Goal: Information Seeking & Learning: Learn about a topic

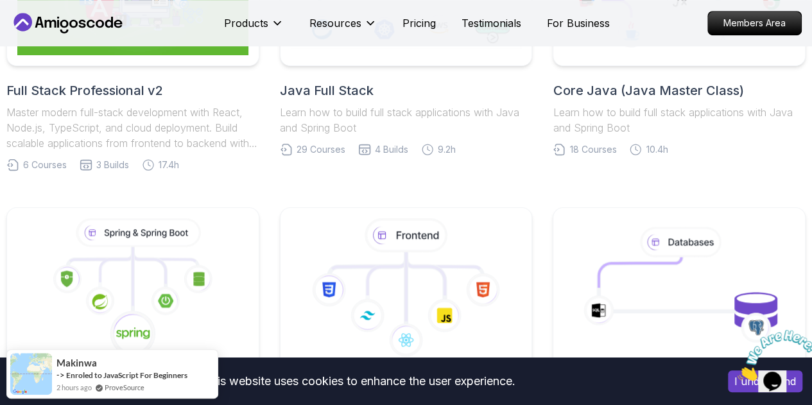
scroll to position [341, 0]
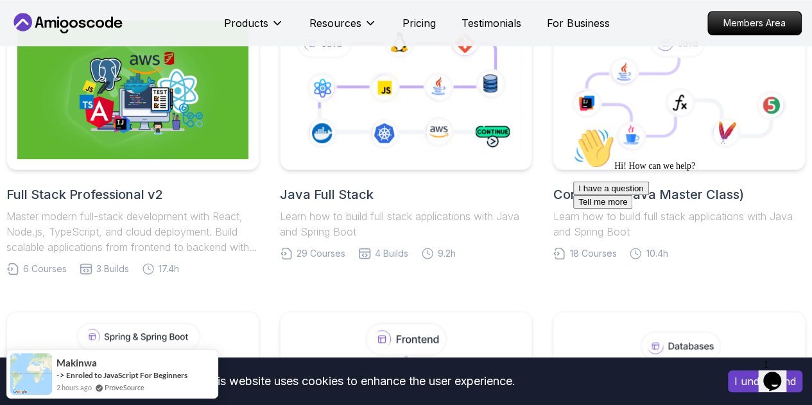
drag, startPoint x: 1204, startPoint y: 325, endPoint x: 636, endPoint y: 202, distance: 581.1
click at [636, 202] on div "Hi! How can we help? I have a question Tell me more" at bounding box center [688, 168] width 231 height 81
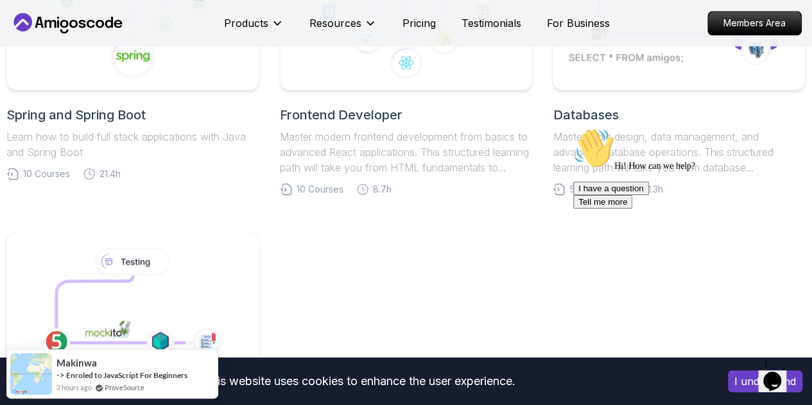
scroll to position [725, 0]
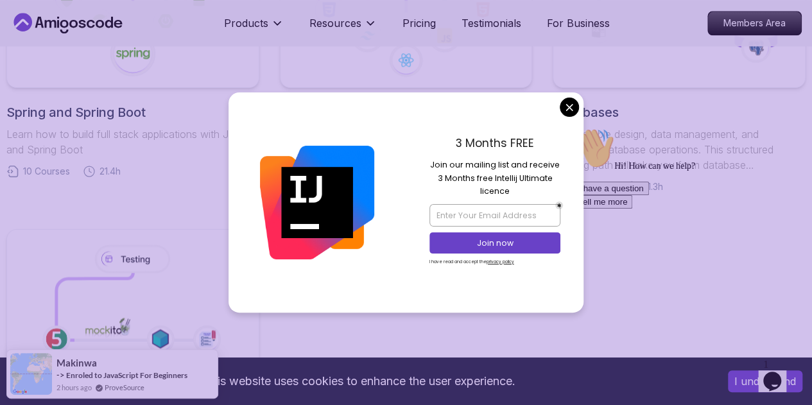
click at [576, 101] on div "3 Months FREE Join our mailing list and receive 3 Months free Intellij Ultimate…" at bounding box center [495, 201] width 178 height 219
click at [570, 109] on body "This website uses cookies to enhance the user experience. I understand Products…" at bounding box center [406, 317] width 812 height 2084
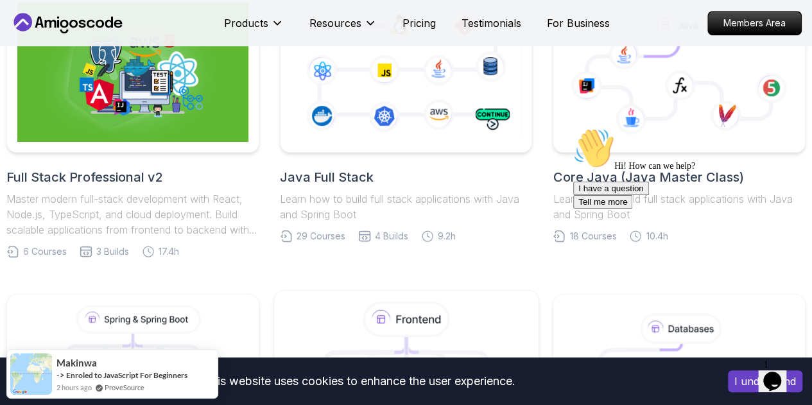
scroll to position [302, 0]
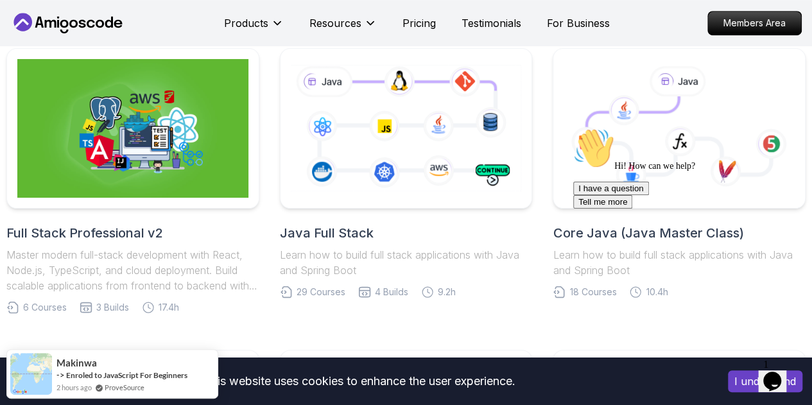
click at [343, 226] on h2 "Java Full Stack" at bounding box center [406, 233] width 253 height 18
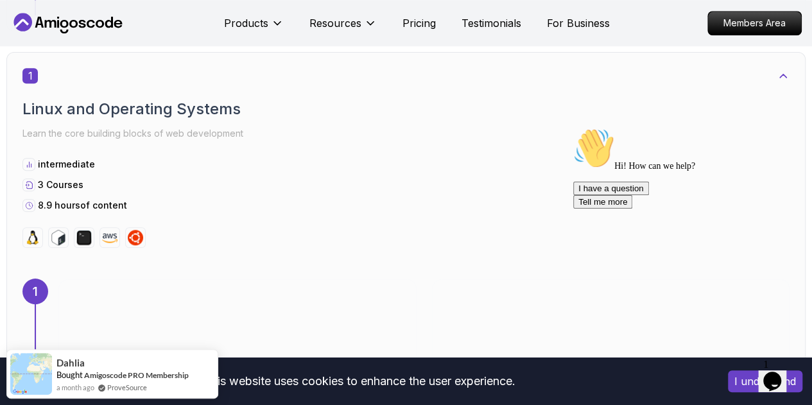
scroll to position [656, 0]
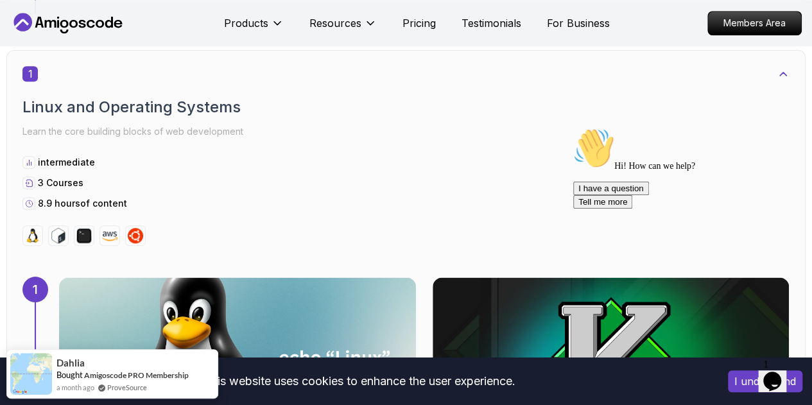
click at [744, 381] on button "I understand" at bounding box center [765, 381] width 74 height 22
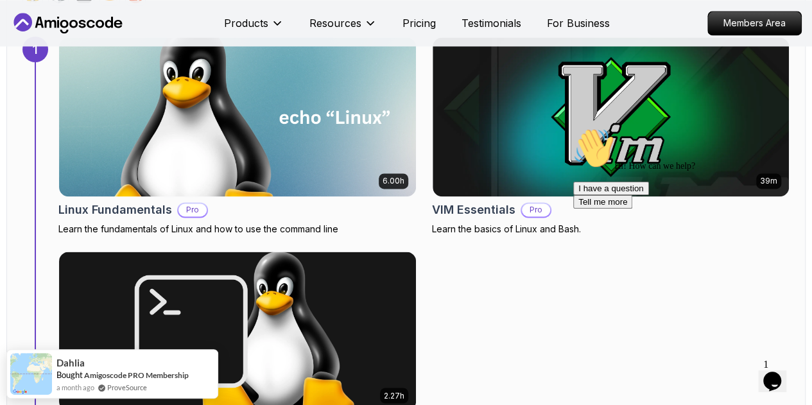
scroll to position [897, 0]
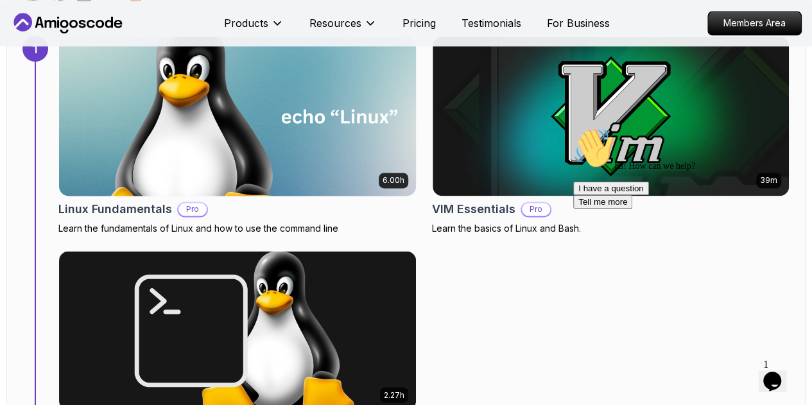
click at [282, 117] on img at bounding box center [237, 116] width 374 height 167
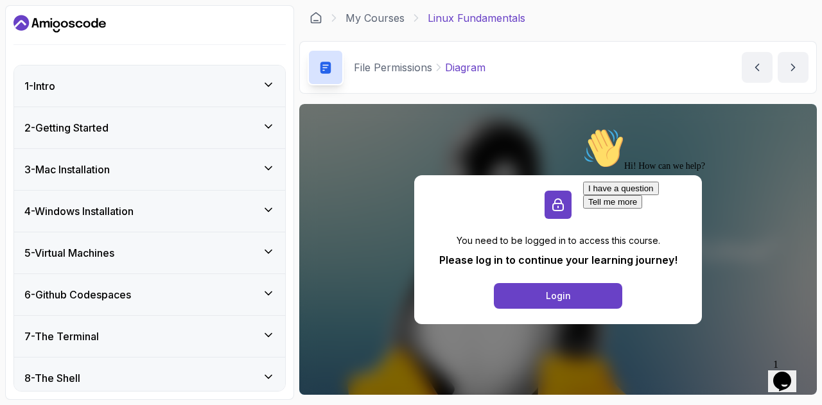
click at [246, 252] on div "5 - Virtual Machines" at bounding box center [149, 252] width 250 height 15
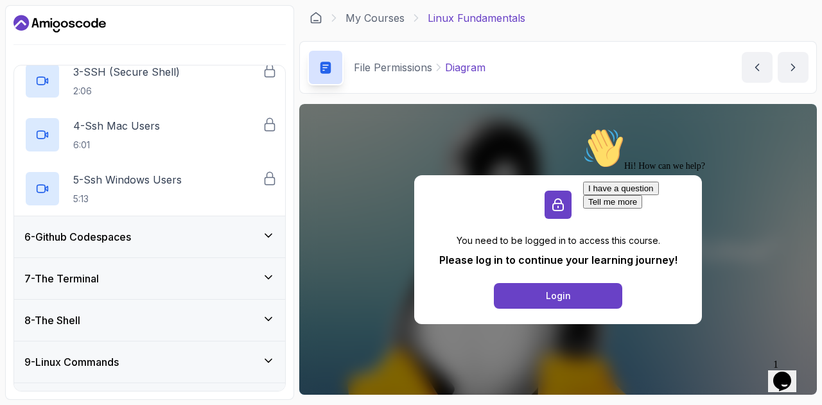
click at [254, 234] on div "6 - Github Codespaces" at bounding box center [149, 236] width 250 height 15
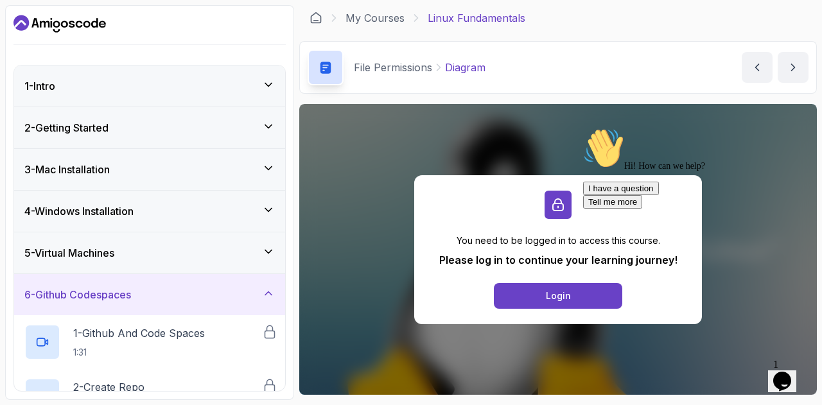
click at [184, 275] on div "6 - Github Codespaces" at bounding box center [149, 294] width 271 height 41
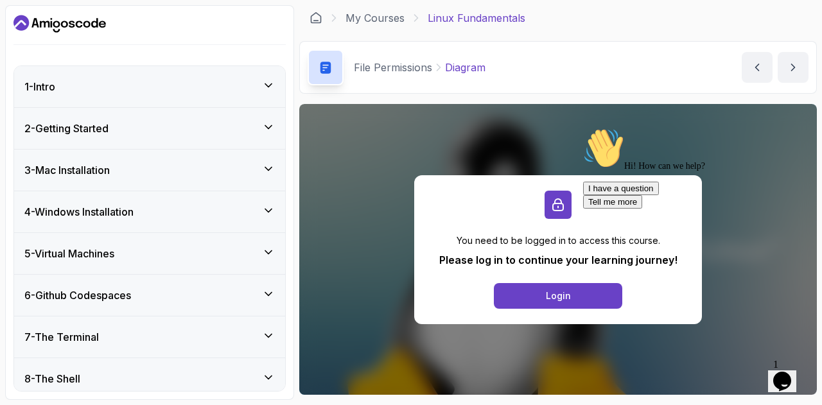
click at [587, 209] on div "Hi! How can we help? I have a question Tell me more" at bounding box center [698, 168] width 231 height 81
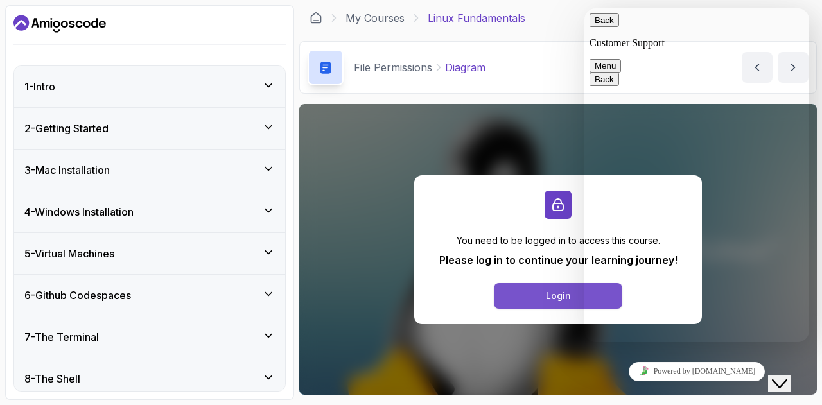
click at [580, 293] on button "Login" at bounding box center [558, 296] width 128 height 26
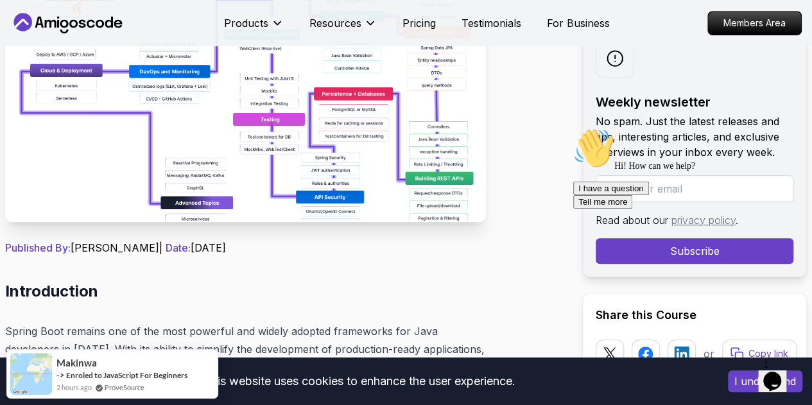
scroll to position [354, 0]
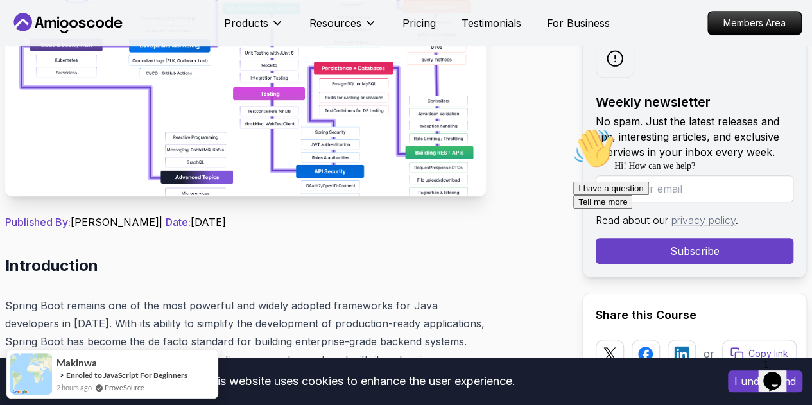
click at [299, 75] on img at bounding box center [245, 52] width 481 height 289
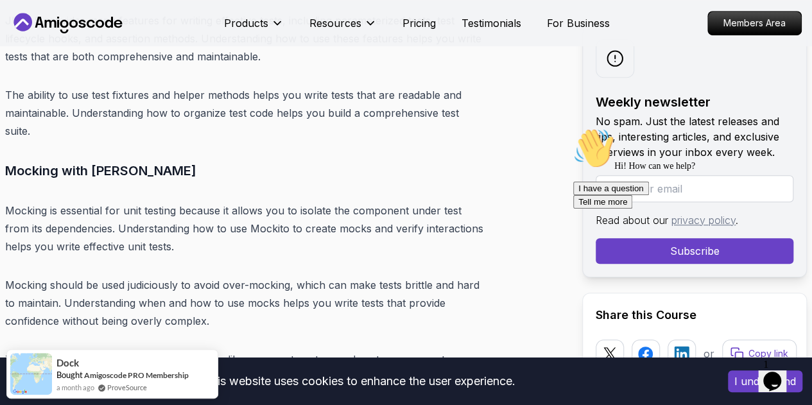
scroll to position [12567, 0]
drag, startPoint x: 1478, startPoint y: 739, endPoint x: 762, endPoint y: 377, distance: 802.2
click at [727, 379] on div "I understand" at bounding box center [765, 381] width 94 height 41
click at [729, 379] on button "I understand" at bounding box center [765, 381] width 74 height 22
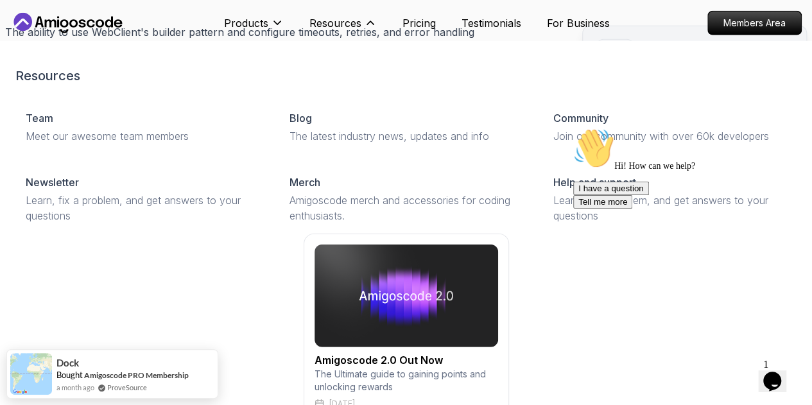
scroll to position [13729, 0]
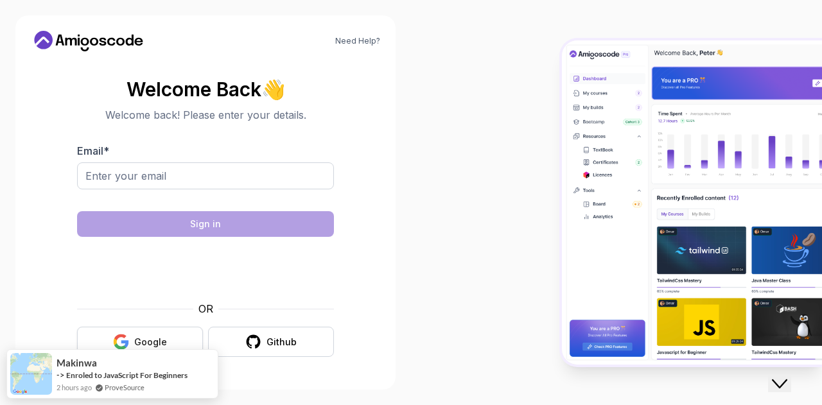
click at [139, 343] on div "Google" at bounding box center [150, 342] width 33 height 13
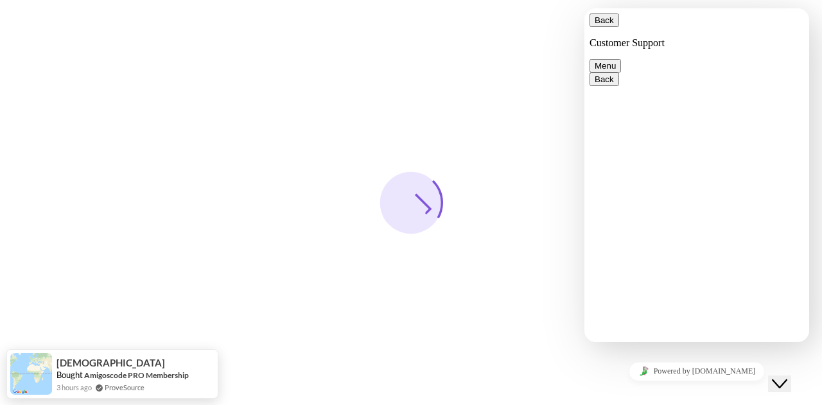
click at [611, 27] on button "Back" at bounding box center [604, 19] width 30 height 13
click at [568, 63] on div at bounding box center [411, 202] width 822 height 405
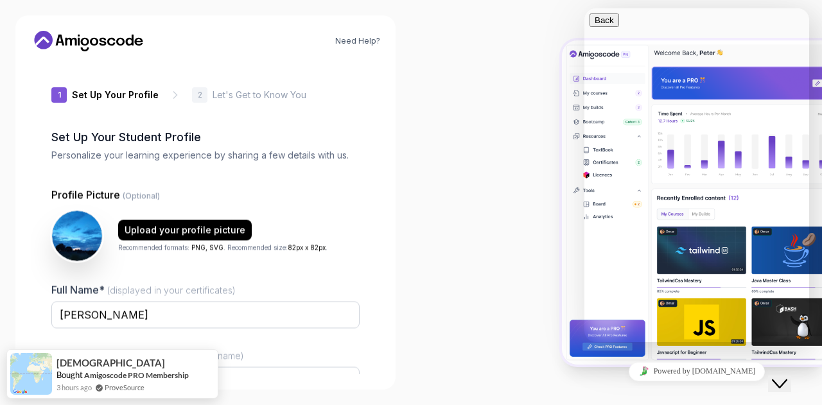
type input "wildrabbit1f82f"
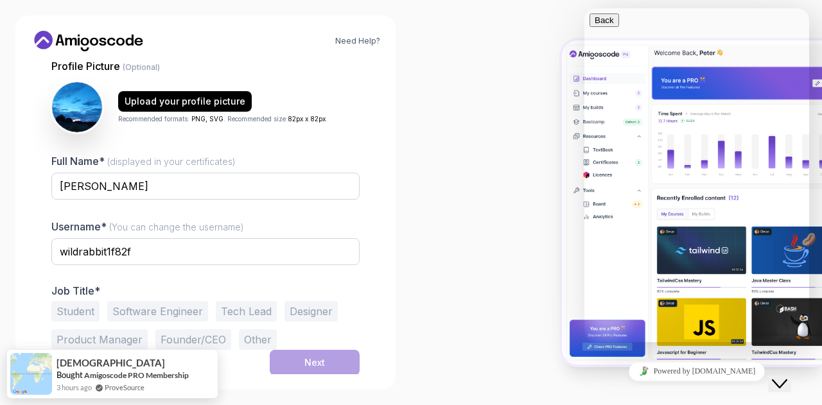
click at [112, 309] on button "Software Engineer" at bounding box center [157, 311] width 101 height 21
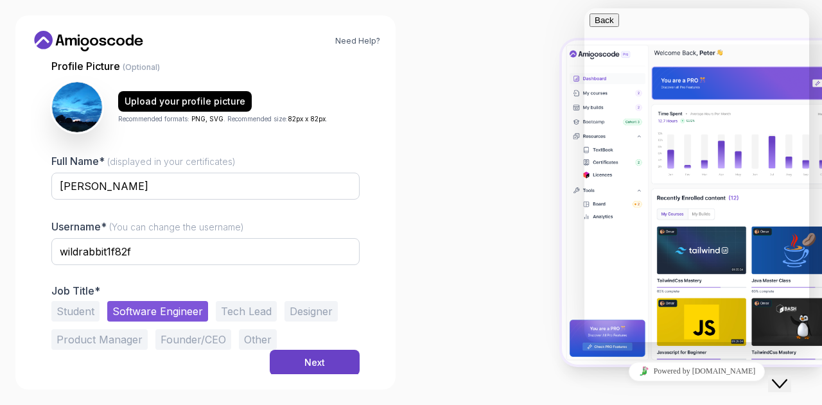
click at [69, 301] on button "Student" at bounding box center [75, 311] width 48 height 21
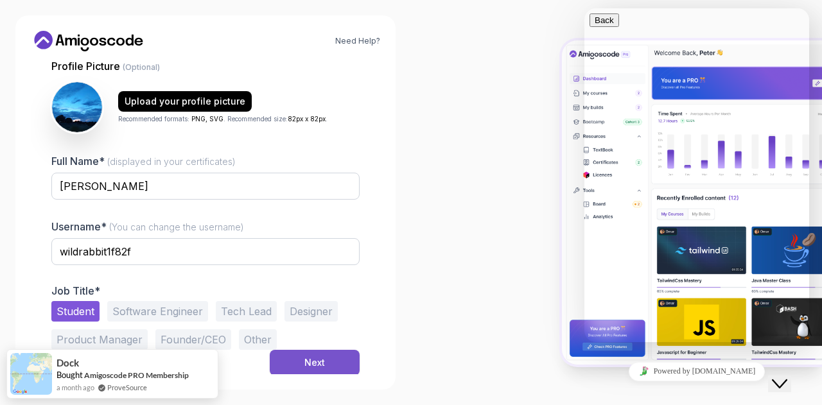
click at [317, 361] on div "Next" at bounding box center [314, 362] width 21 height 13
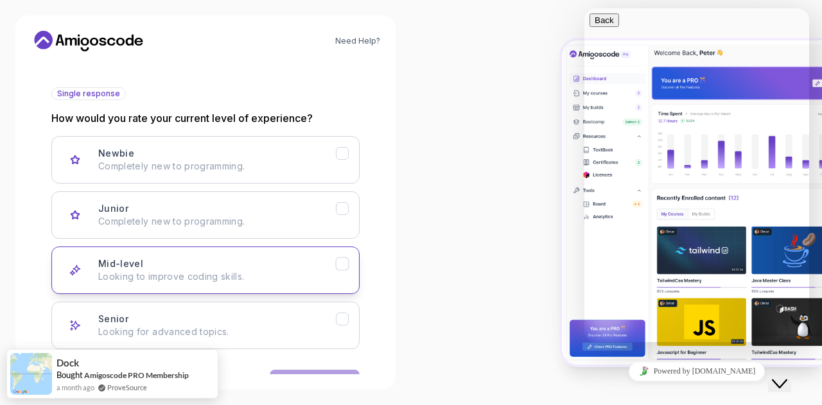
scroll to position [169, 0]
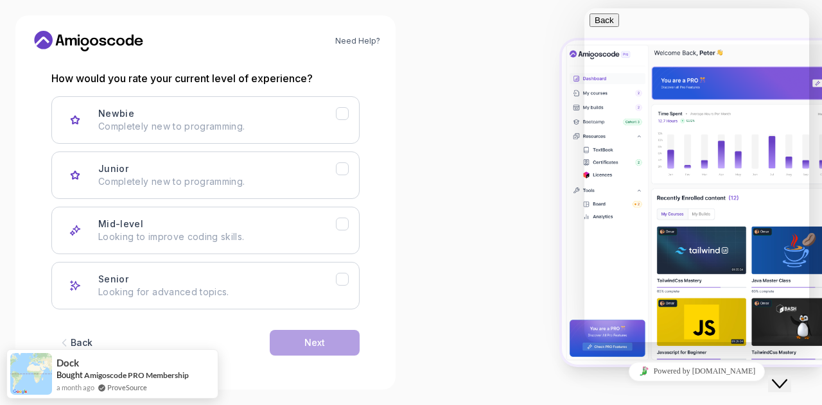
click at [81, 332] on button "Back" at bounding box center [74, 343] width 47 height 26
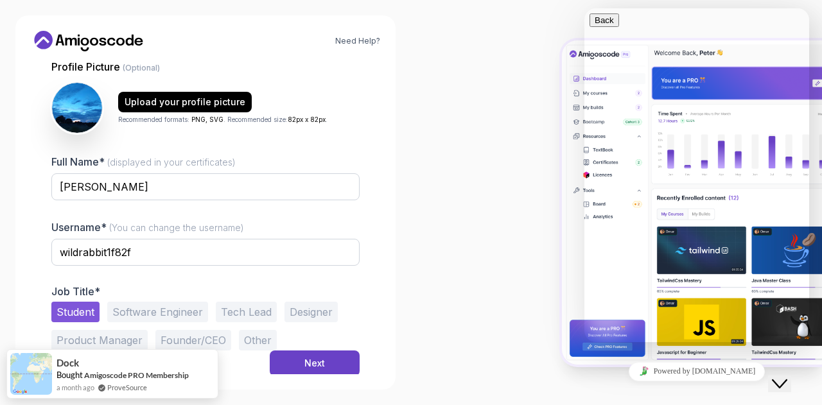
scroll to position [129, 0]
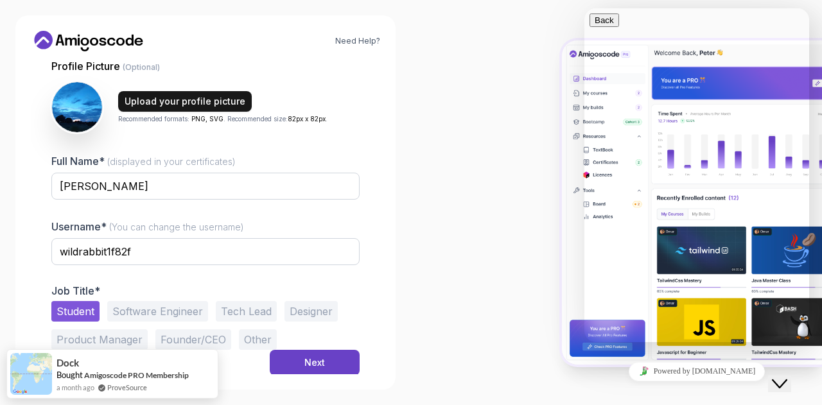
click at [178, 105] on div "Upload your profile picture" at bounding box center [185, 101] width 121 height 13
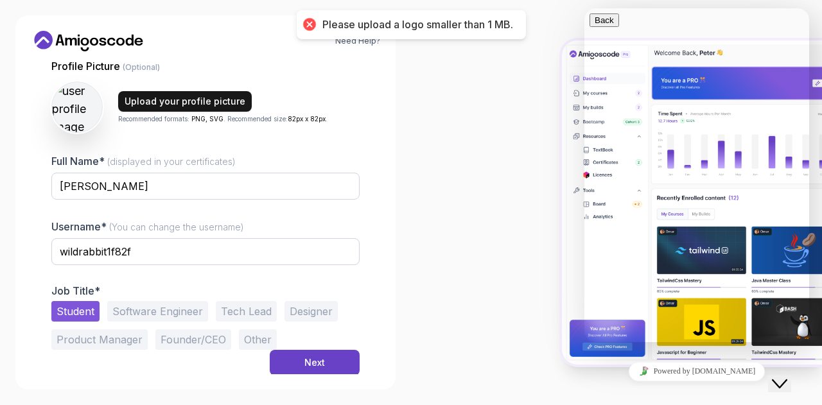
click at [160, 97] on div "Upload your profile picture" at bounding box center [185, 101] width 121 height 13
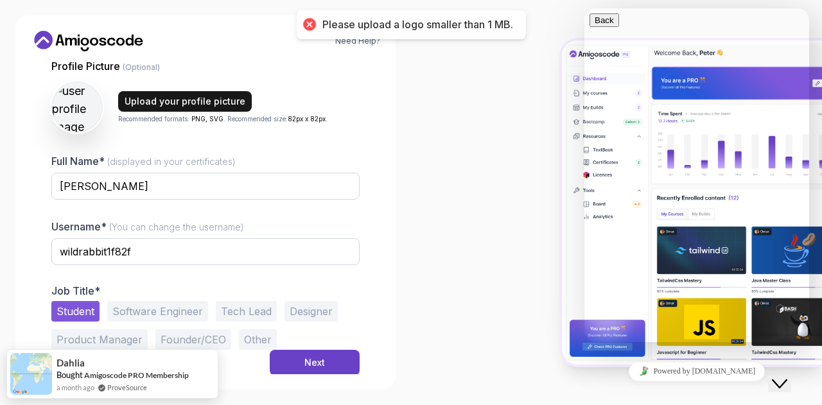
click at [228, 107] on div "Upload your profile picture" at bounding box center [185, 101] width 121 height 13
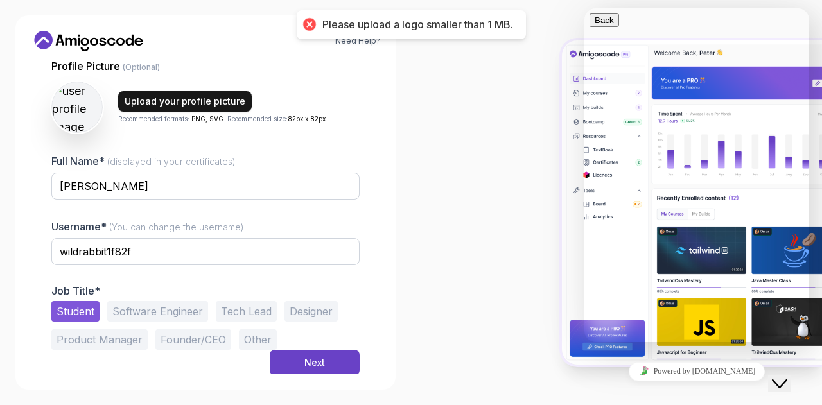
click at [232, 104] on div "Upload your profile picture" at bounding box center [185, 101] width 121 height 13
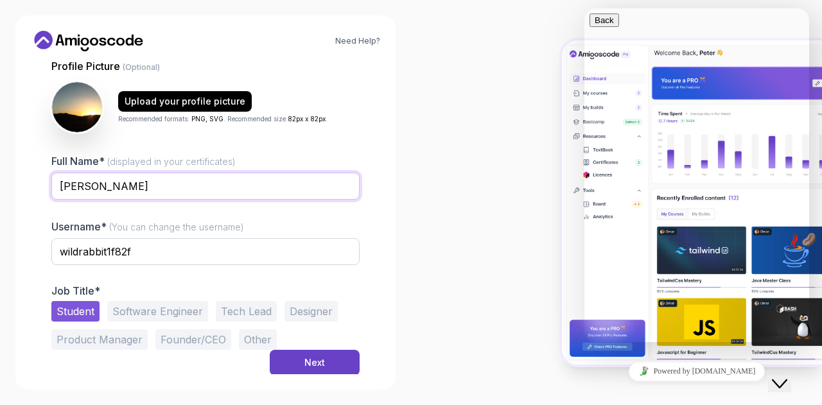
click at [183, 176] on input "[PERSON_NAME]" at bounding box center [205, 186] width 308 height 27
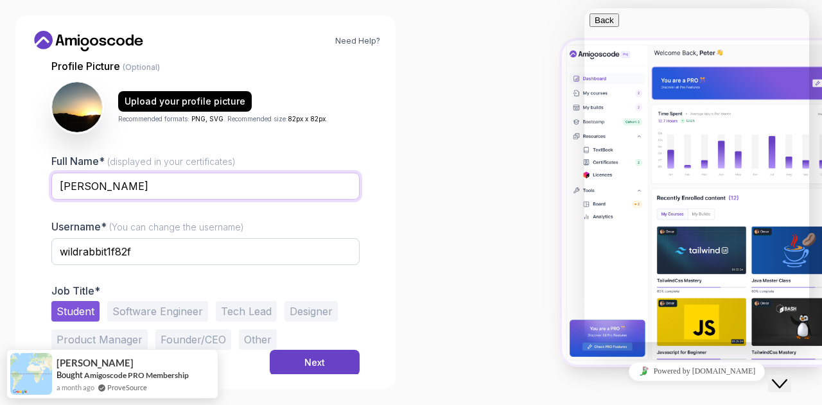
click at [183, 176] on input "[PERSON_NAME]" at bounding box center [205, 186] width 308 height 27
click at [305, 356] on div "Next" at bounding box center [314, 362] width 21 height 13
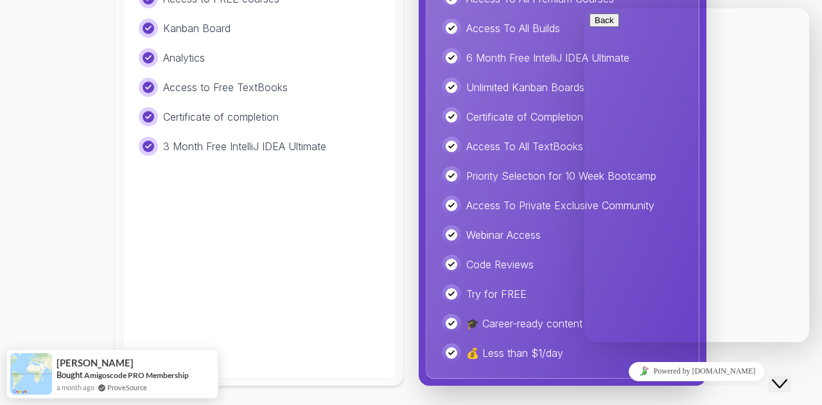
scroll to position [0, 0]
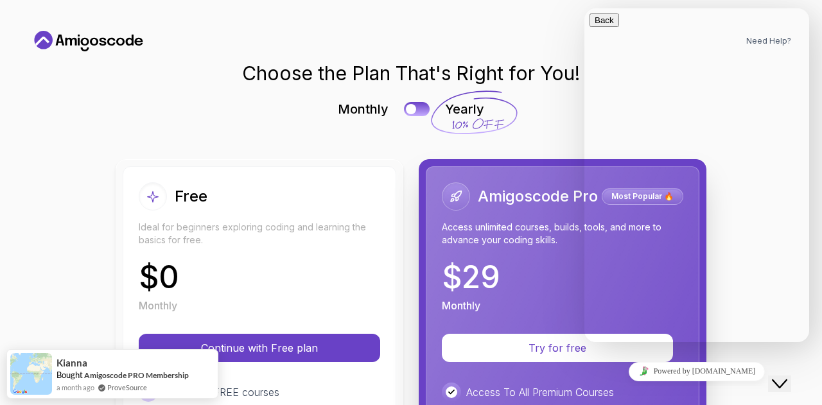
click at [780, 375] on button "Close Chat This icon closes the chat window." at bounding box center [779, 383] width 23 height 17
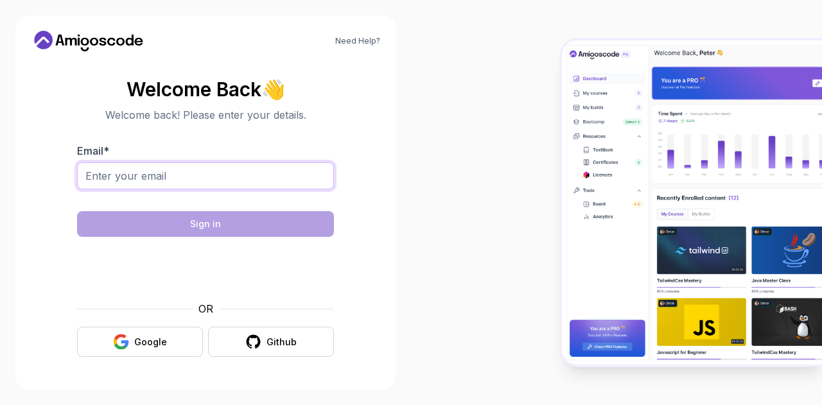
click at [176, 168] on input "Email *" at bounding box center [205, 175] width 257 height 27
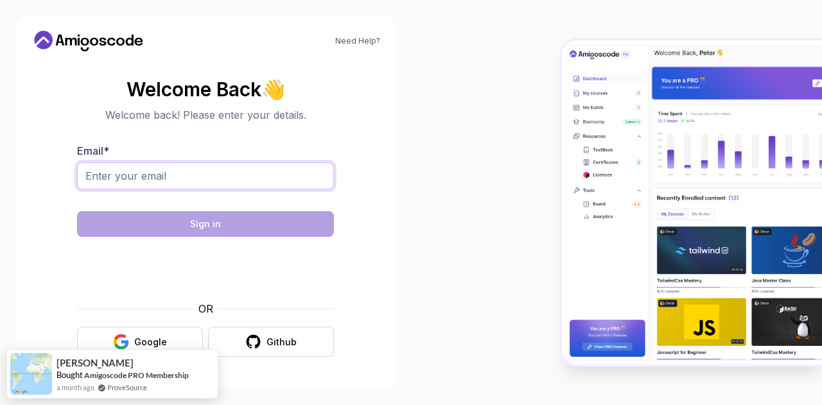
type input "raniamehreenfarooq@gmail.com"
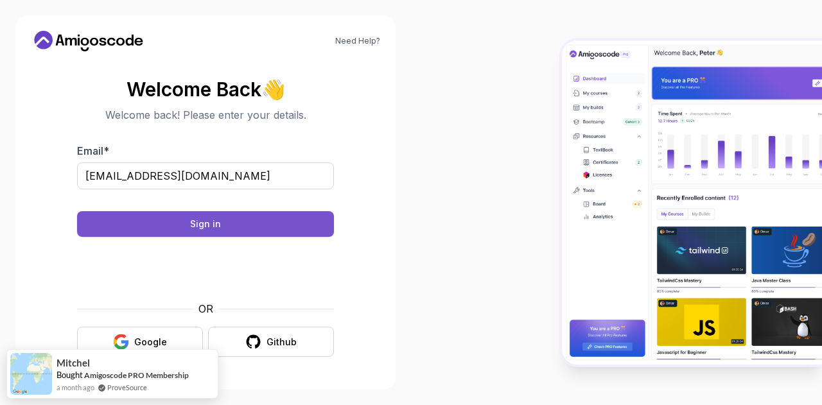
click at [252, 233] on button "Sign in" at bounding box center [205, 224] width 257 height 26
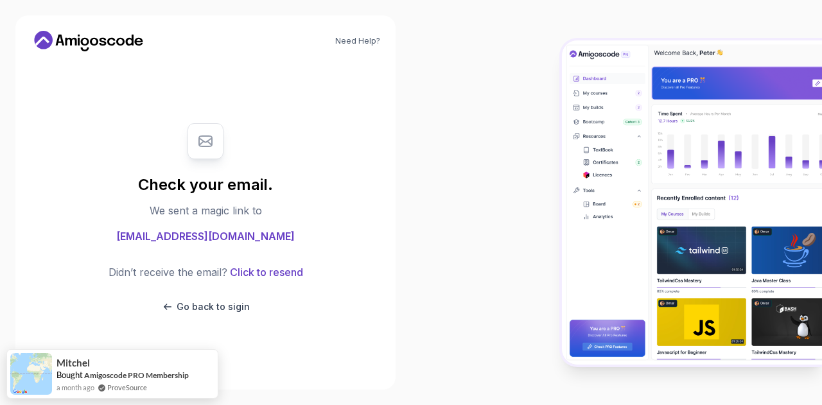
click at [252, 233] on span "raniamehreenfarooq@gmail.com" at bounding box center [205, 235] width 178 height 15
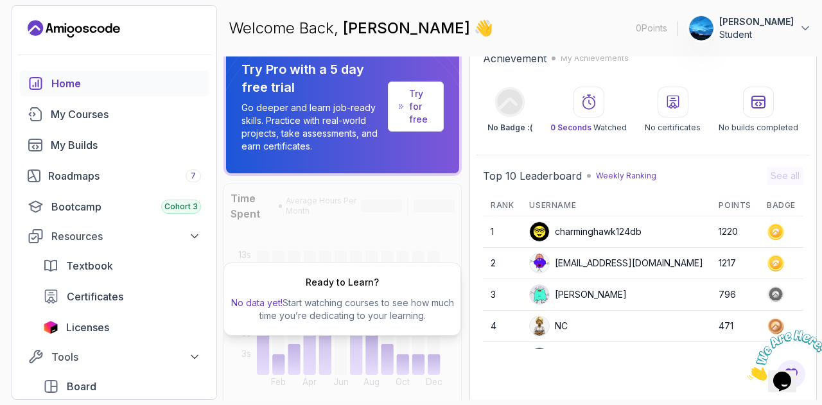
scroll to position [17, 0]
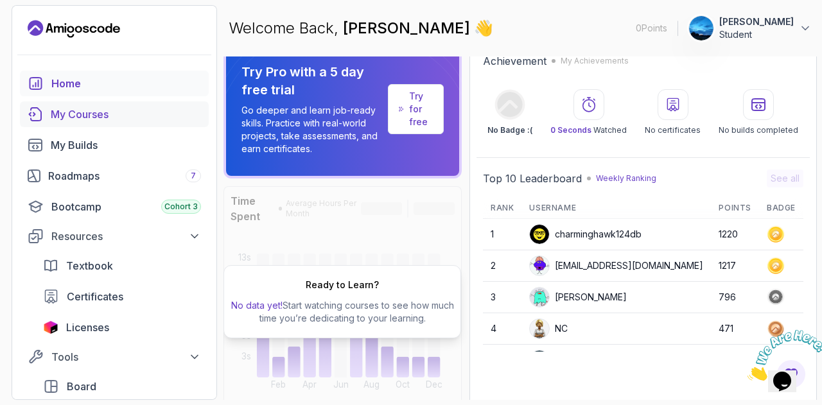
click at [123, 112] on div "My Courses" at bounding box center [126, 114] width 150 height 15
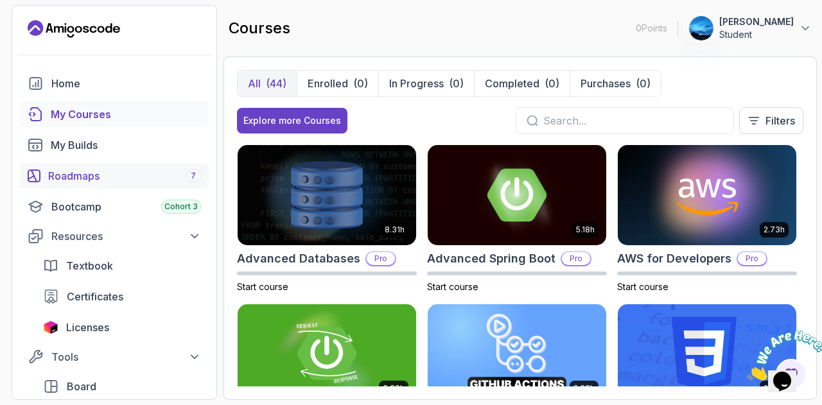
click at [113, 179] on div "Roadmaps 7" at bounding box center [124, 175] width 153 height 15
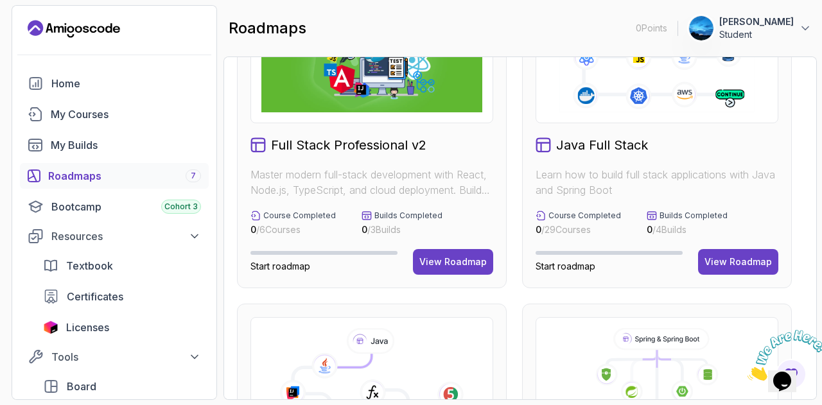
scroll to position [71, 0]
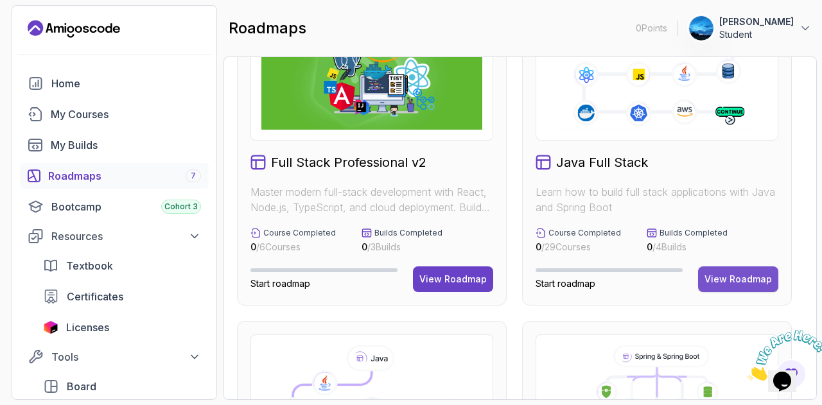
click at [754, 275] on div "View Roadmap" at bounding box center [737, 279] width 67 height 13
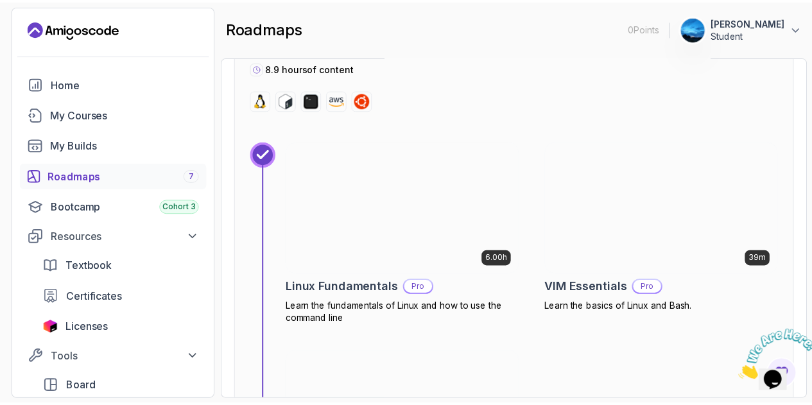
scroll to position [538, 0]
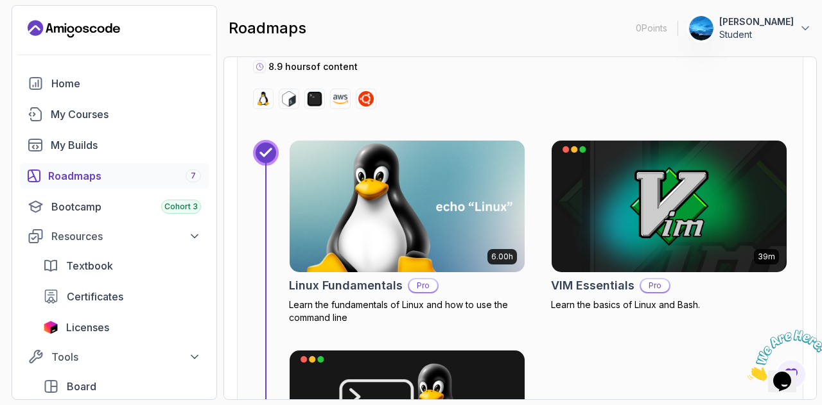
click at [438, 164] on img at bounding box center [407, 206] width 246 height 138
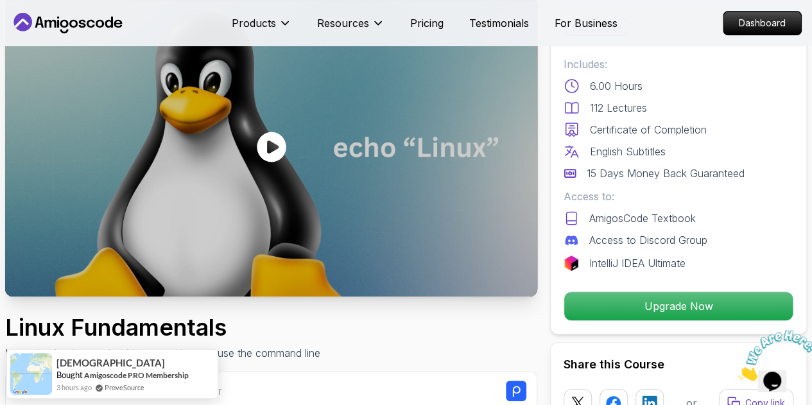
scroll to position [84, 0]
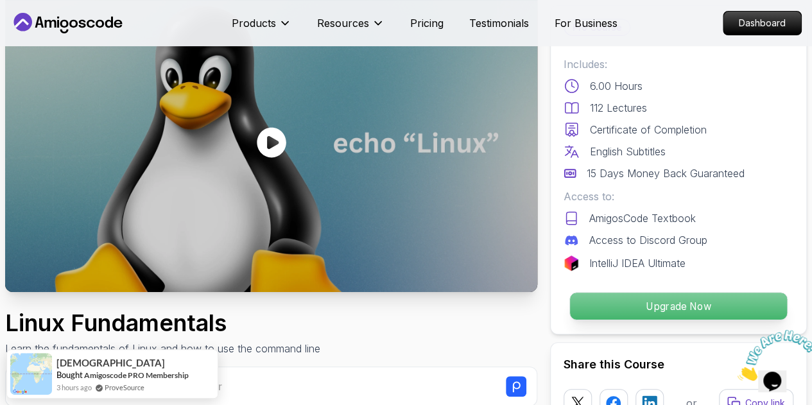
click at [616, 306] on p "Upgrade Now" at bounding box center [678, 306] width 217 height 27
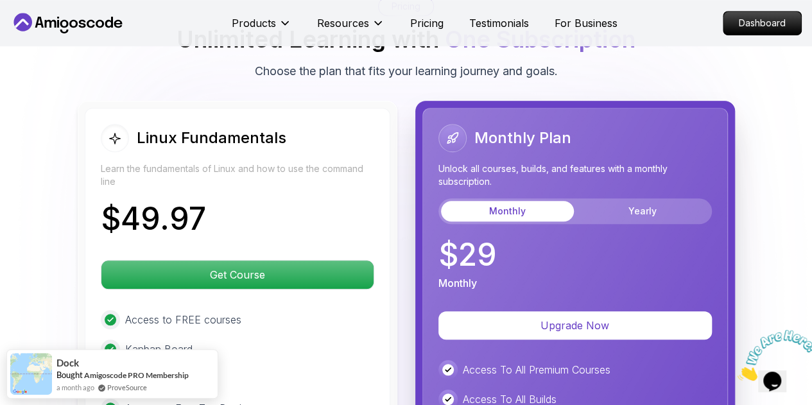
scroll to position [2907, 0]
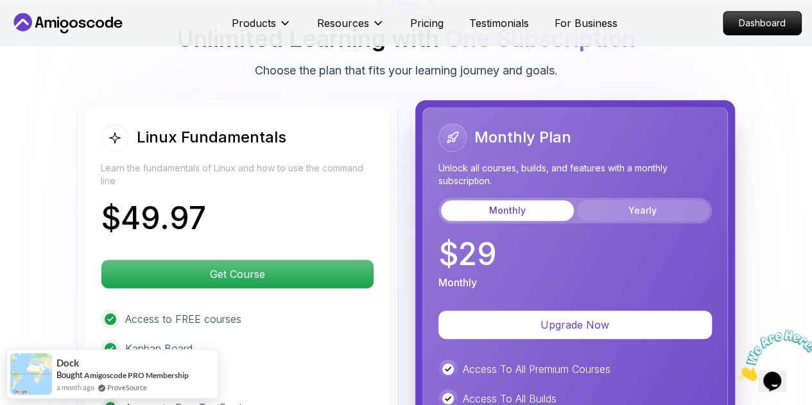
click at [632, 200] on button "Yearly" at bounding box center [642, 210] width 133 height 21
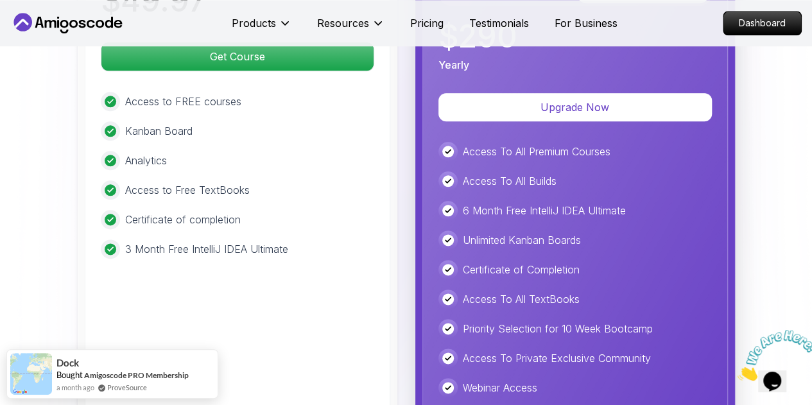
scroll to position [3124, 0]
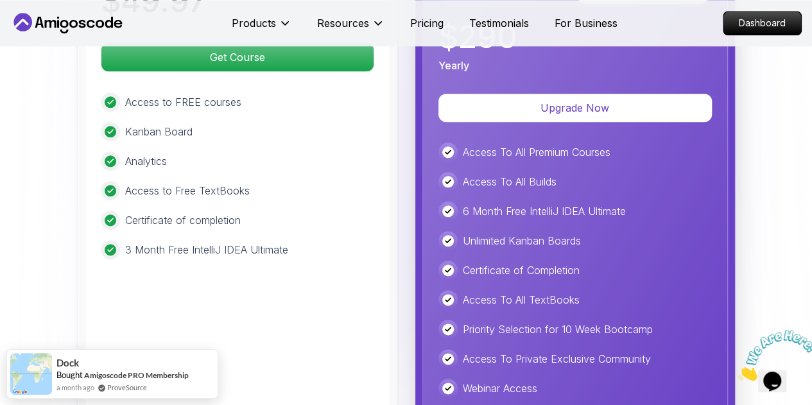
click at [533, 290] on div "Access To All TextBooks" at bounding box center [574, 299] width 273 height 19
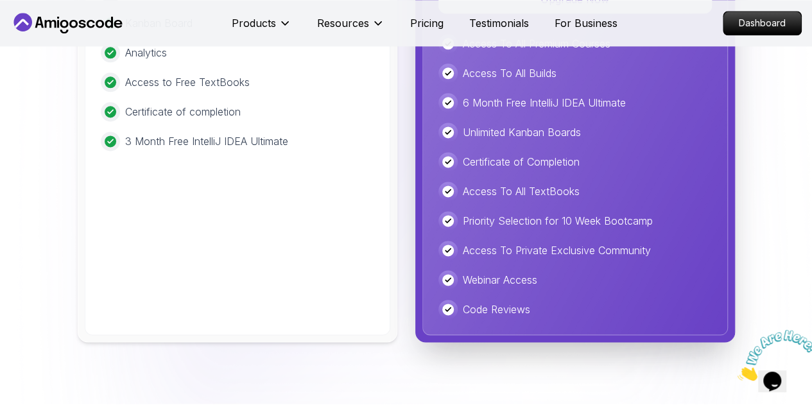
scroll to position [3233, 0]
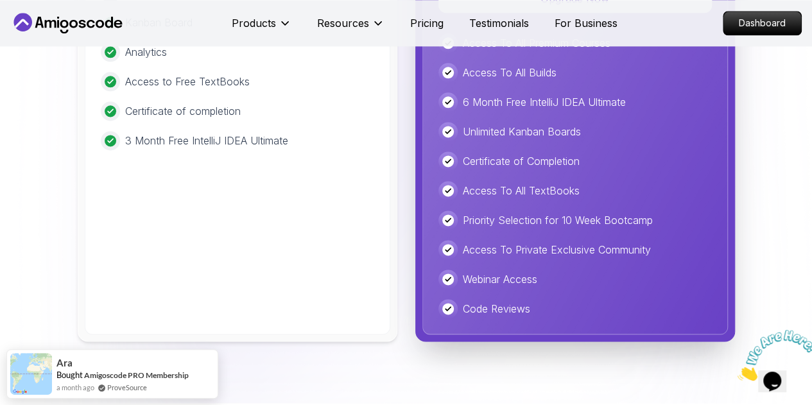
click at [499, 212] on p "Priority Selection for 10 Week Bootcamp" at bounding box center [558, 219] width 190 height 15
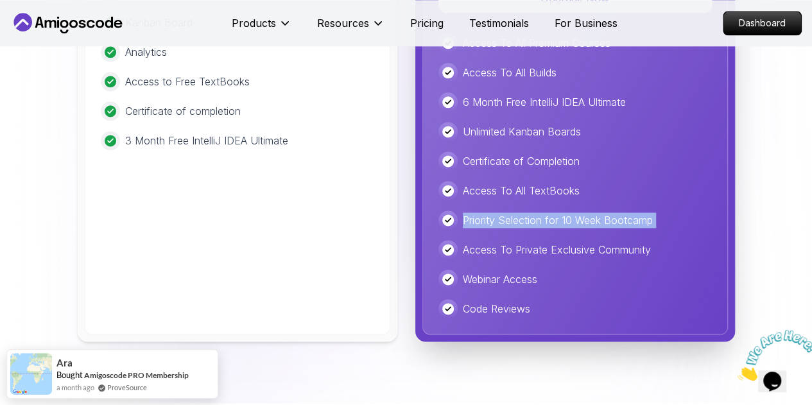
click at [499, 212] on p "Priority Selection for 10 Week Bootcamp" at bounding box center [558, 219] width 190 height 15
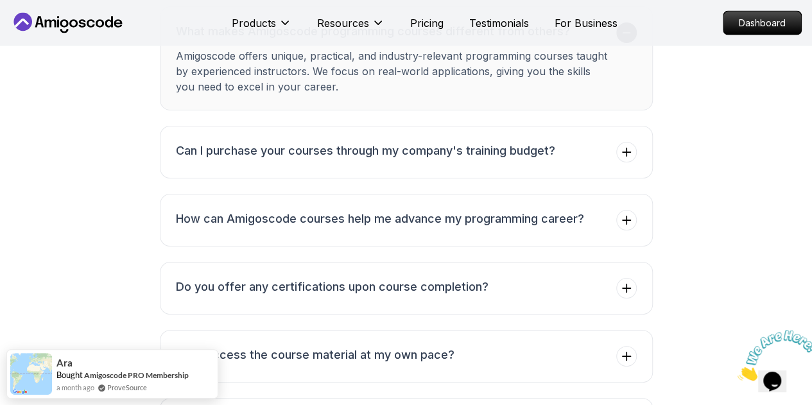
scroll to position [3797, 0]
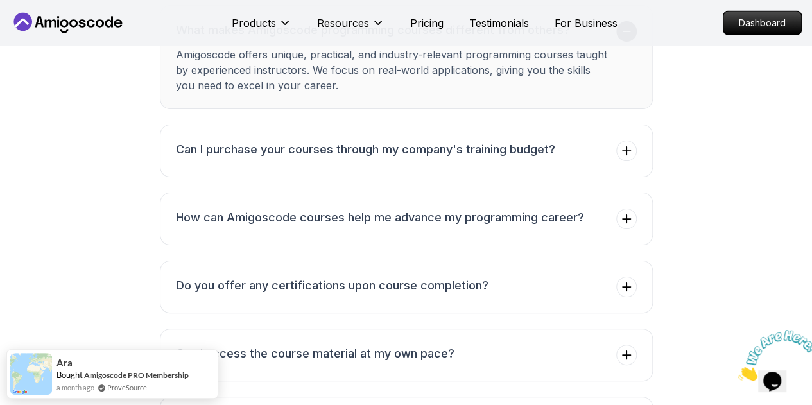
click at [499, 211] on h3 "How can Amigoscode courses help me advance my programming career?" at bounding box center [380, 218] width 408 height 18
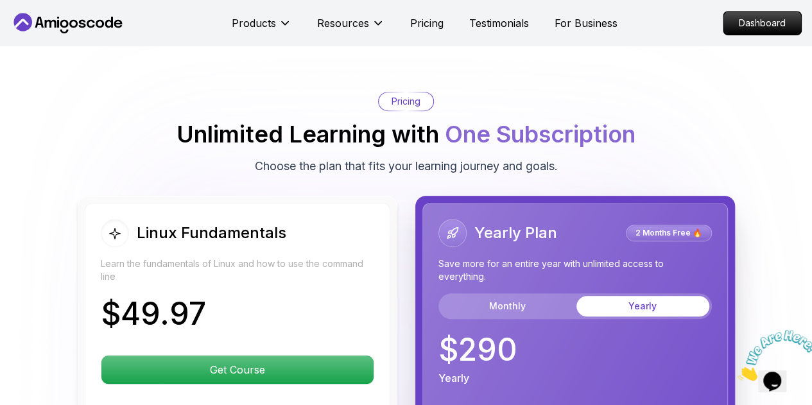
scroll to position [2812, 0]
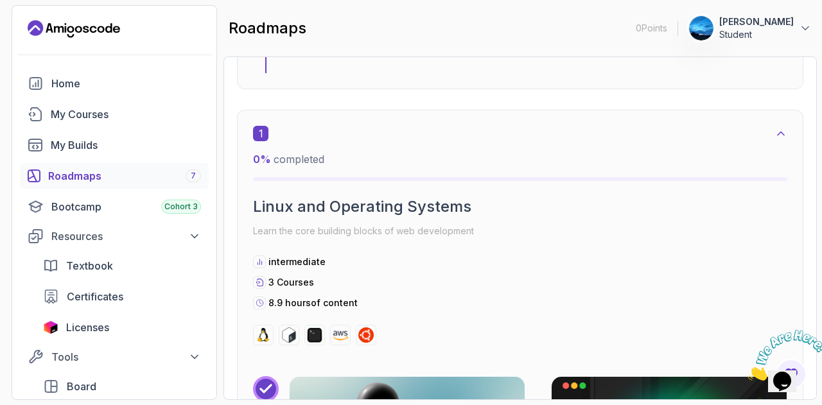
scroll to position [304, 0]
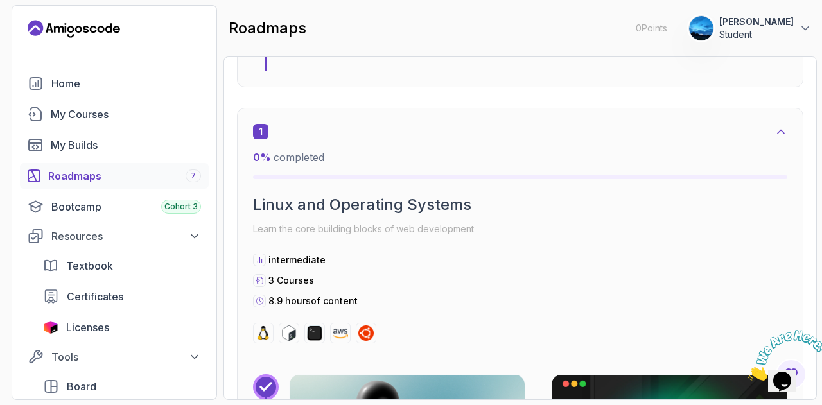
click at [780, 130] on icon at bounding box center [780, 131] width 13 height 13
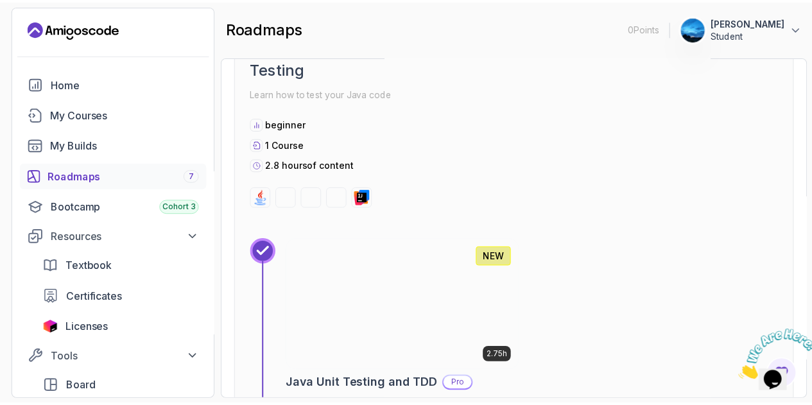
scroll to position [3162, 0]
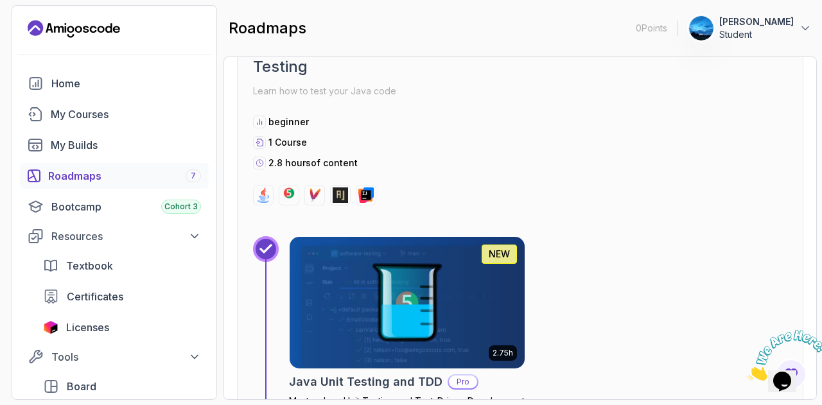
click at [417, 302] on img at bounding box center [407, 303] width 246 height 138
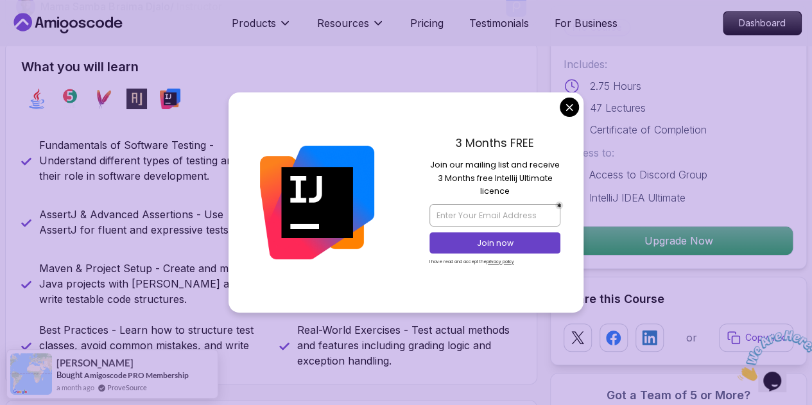
scroll to position [606, 0]
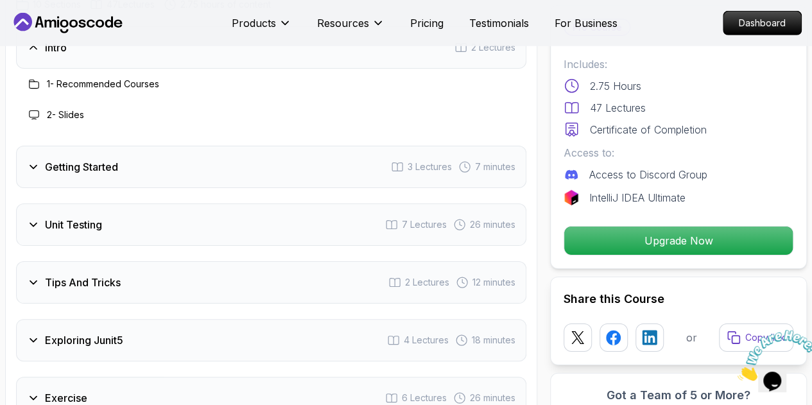
scroll to position [1837, 0]
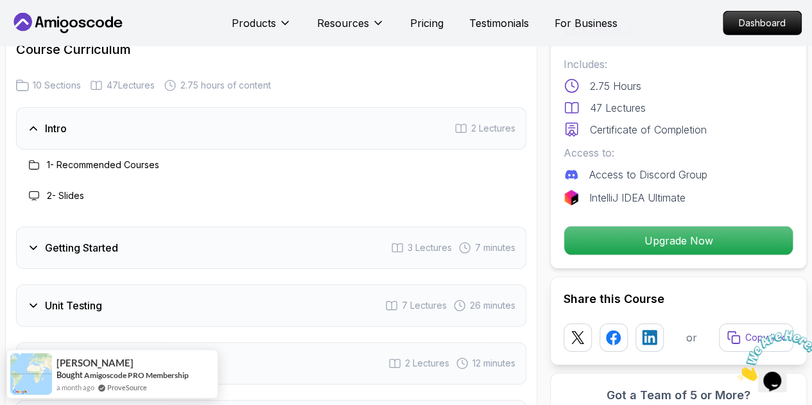
click at [94, 128] on div "Intro 2 Lectures" at bounding box center [271, 128] width 510 height 42
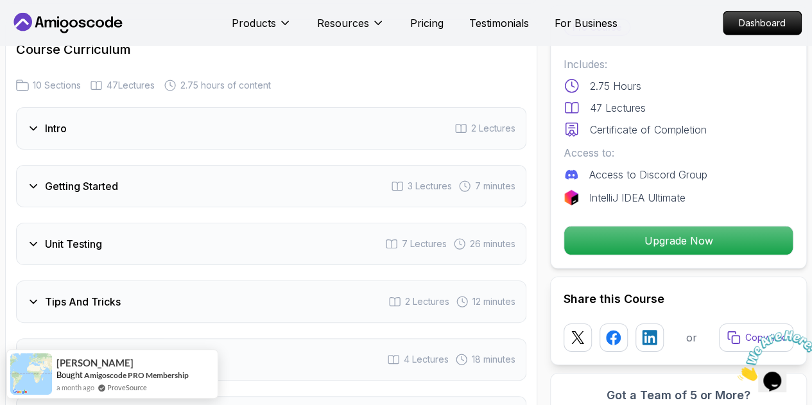
click at [92, 187] on h3 "Getting Started" at bounding box center [81, 185] width 73 height 15
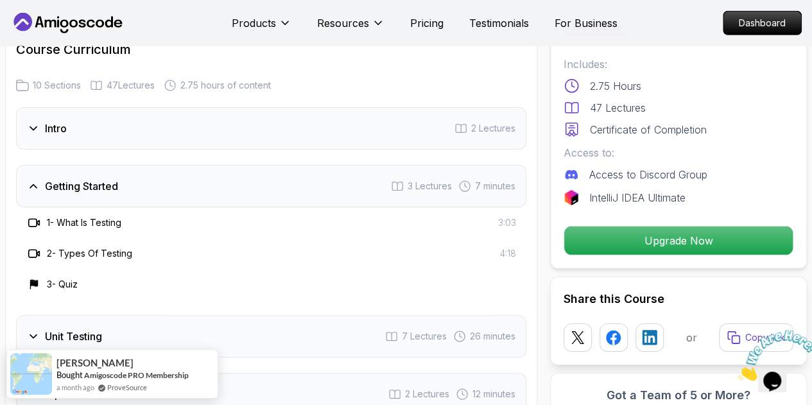
click at [92, 187] on h3 "Getting Started" at bounding box center [81, 185] width 73 height 15
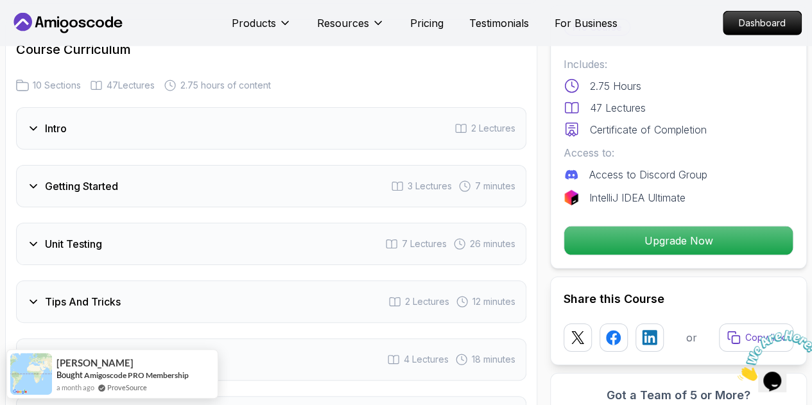
click at [95, 229] on div "Unit Testing 7 Lectures 26 minutes" at bounding box center [271, 244] width 510 height 42
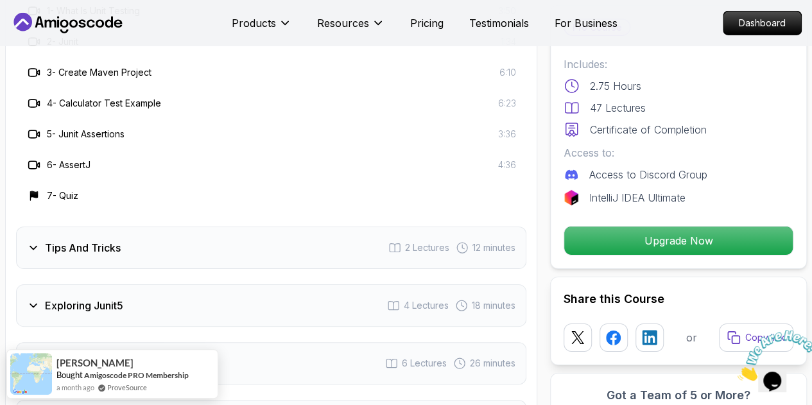
click at [85, 240] on h3 "Tips And Tricks" at bounding box center [83, 247] width 76 height 15
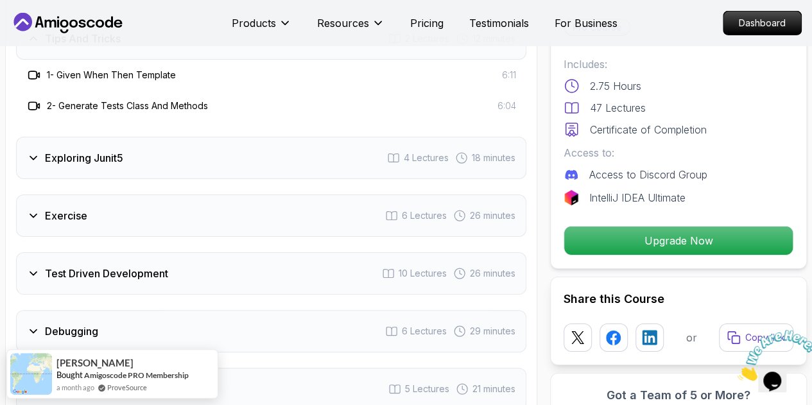
scroll to position [2108, 0]
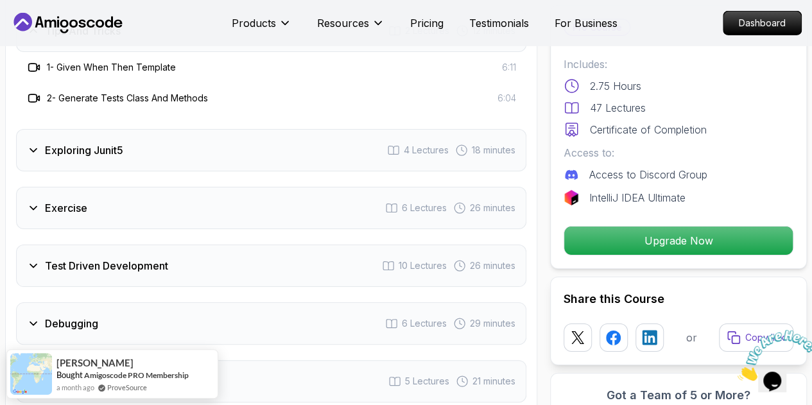
click at [66, 159] on div "Exploring Junit5 4 Lectures 18 minutes" at bounding box center [271, 150] width 510 height 42
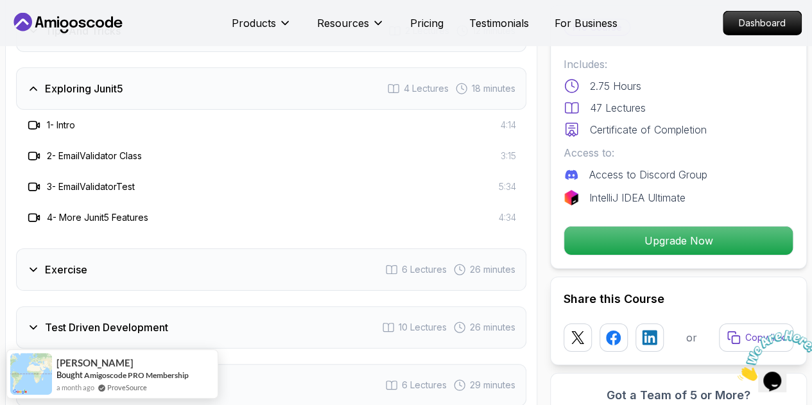
scroll to position [2144, 0]
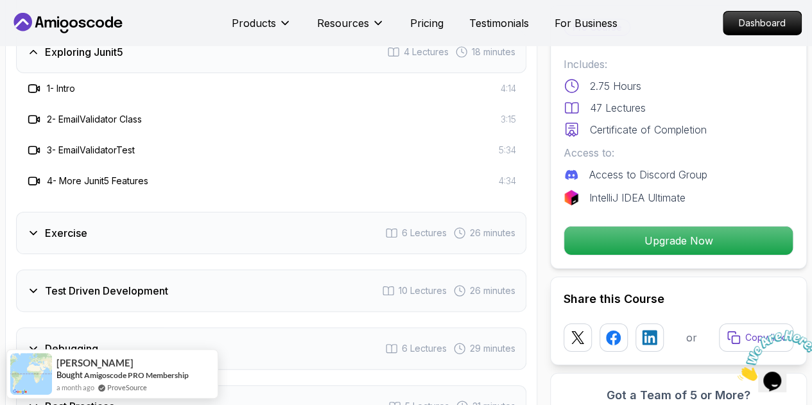
click at [90, 223] on div "Exercise 6 Lectures 26 minutes" at bounding box center [271, 233] width 510 height 42
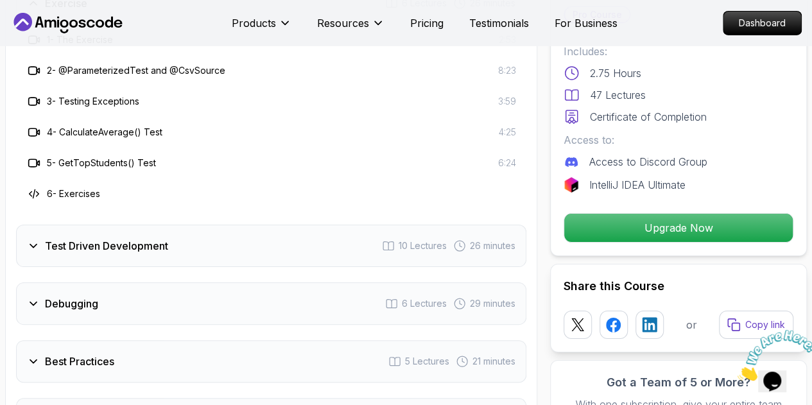
scroll to position [2251, 0]
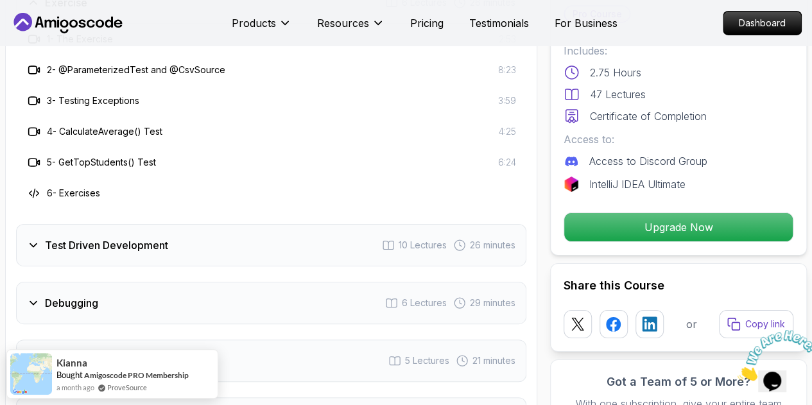
click at [85, 237] on h3 "Test Driven Development" at bounding box center [106, 244] width 123 height 15
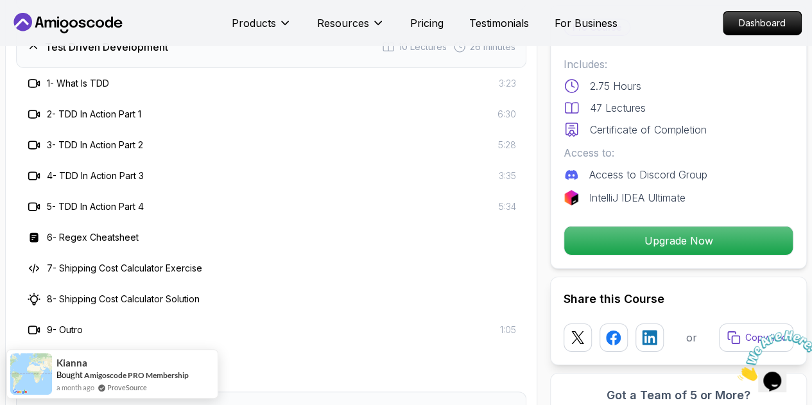
scroll to position [2522, 0]
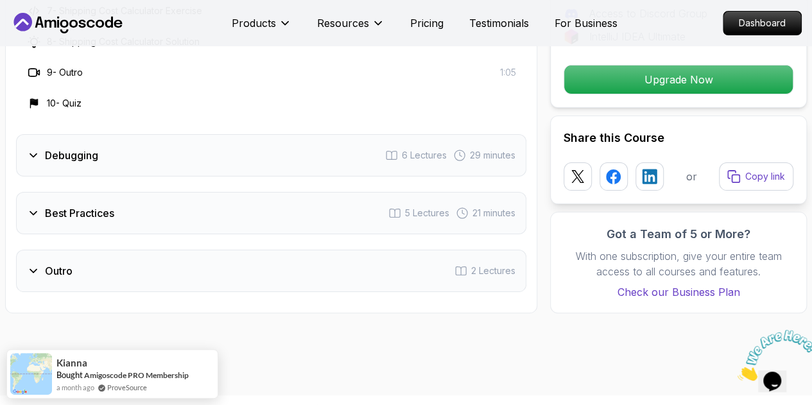
click at [87, 162] on div "Debugging 6 Lectures 29 minutes" at bounding box center [271, 155] width 510 height 42
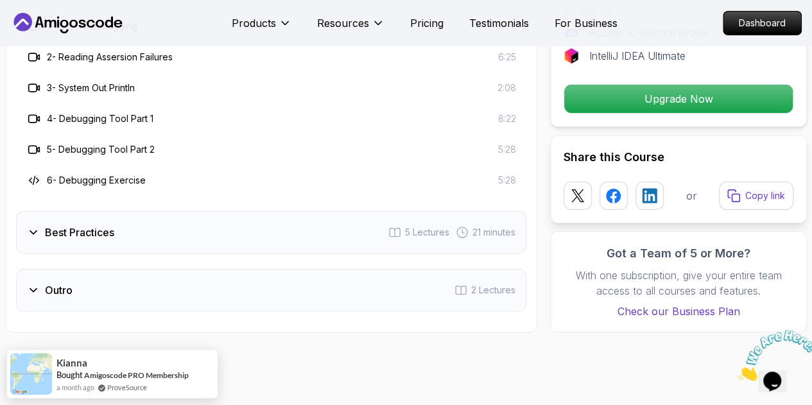
scroll to position [2377, 0]
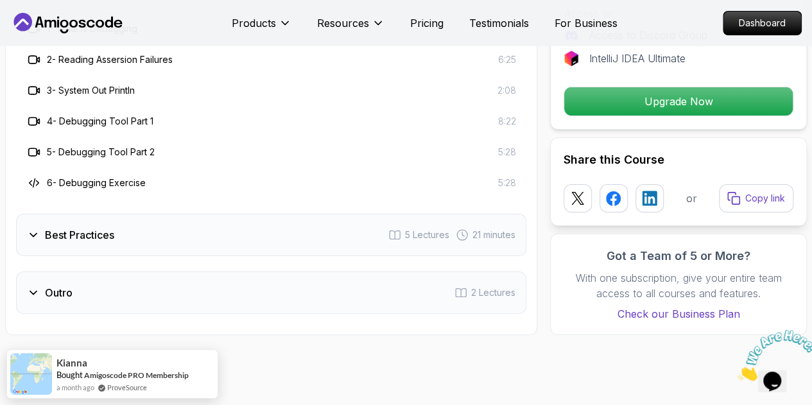
click at [69, 240] on div "Best Practices 5 Lectures 21 minutes" at bounding box center [271, 235] width 510 height 42
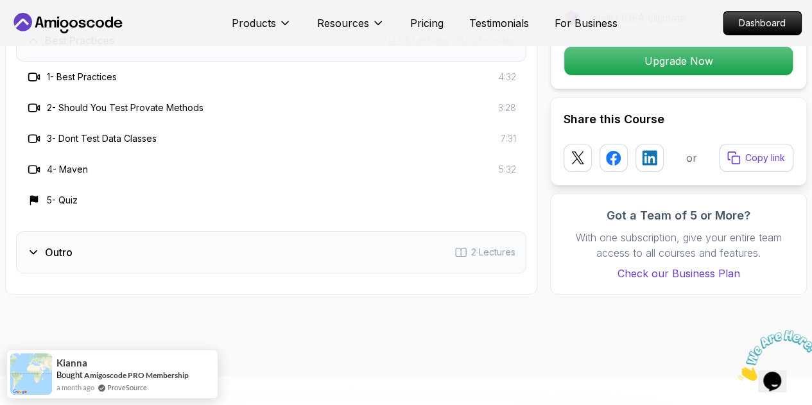
scroll to position [2386, 0]
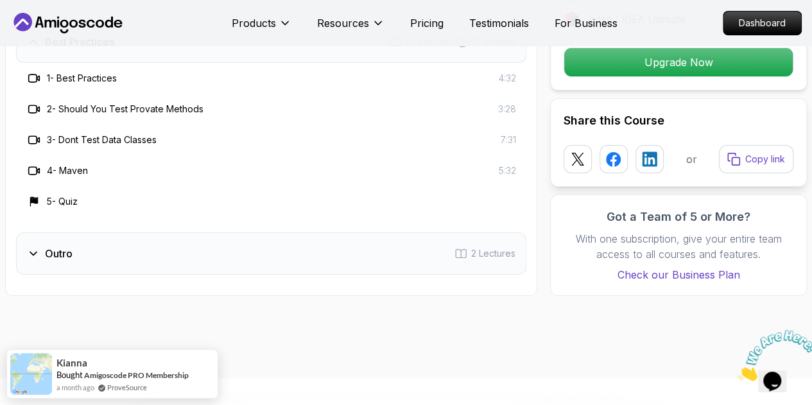
click at [69, 246] on h3 "Outro" at bounding box center [59, 253] width 28 height 15
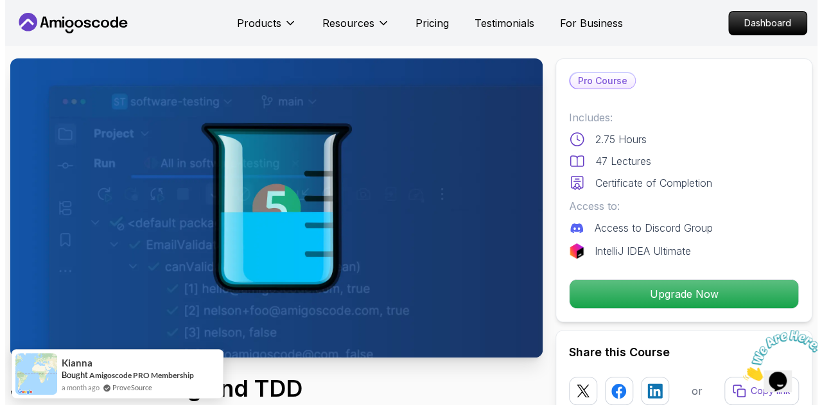
scroll to position [0, 0]
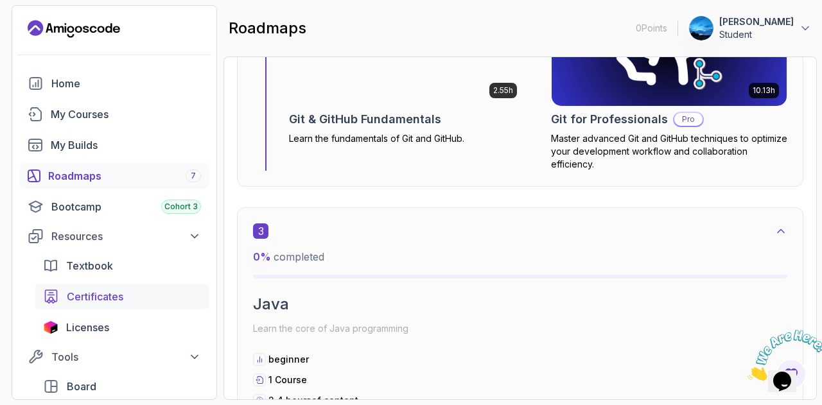
scroll to position [1416, 0]
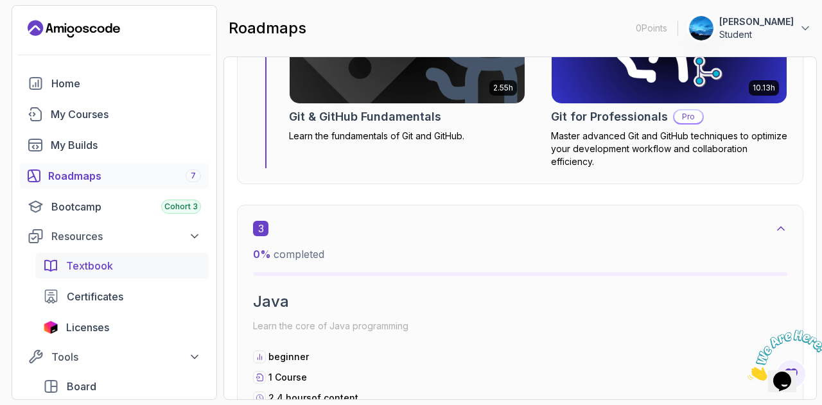
click at [135, 275] on link "Textbook" at bounding box center [121, 266] width 173 height 26
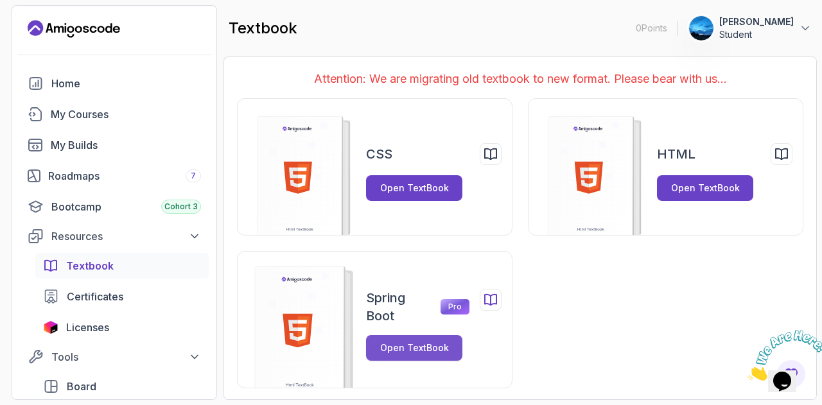
click at [394, 347] on div "Open TextBook" at bounding box center [414, 347] width 69 height 13
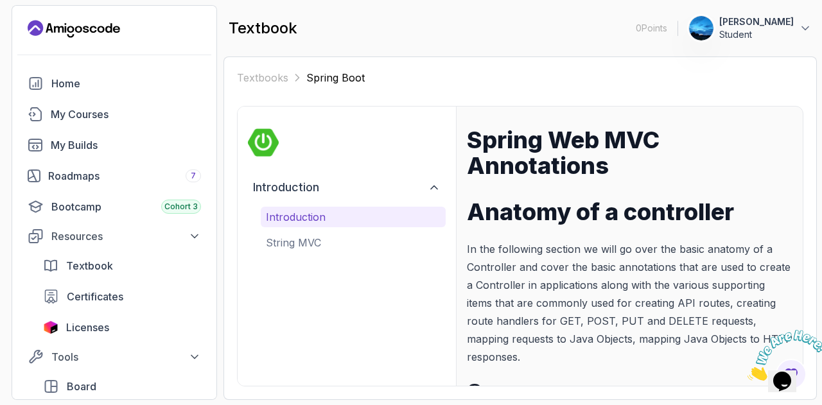
scroll to position [236, 0]
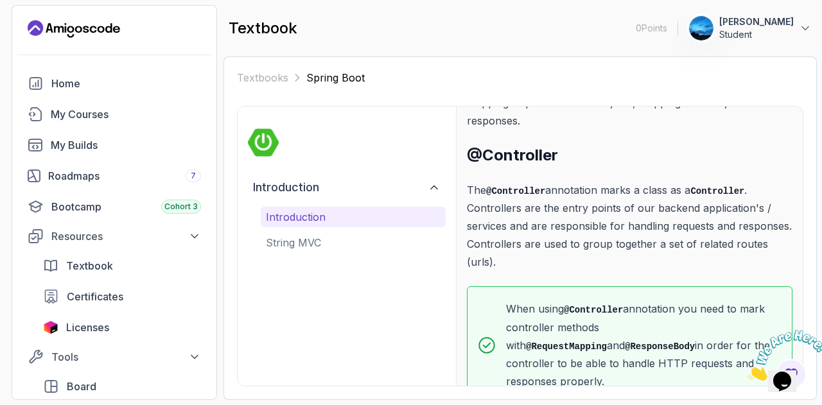
click at [690, 340] on p "When using @Controller annotation you need to mark controller methods with @Req…" at bounding box center [643, 345] width 275 height 90
click at [273, 241] on p "String MVC" at bounding box center [353, 242] width 175 height 15
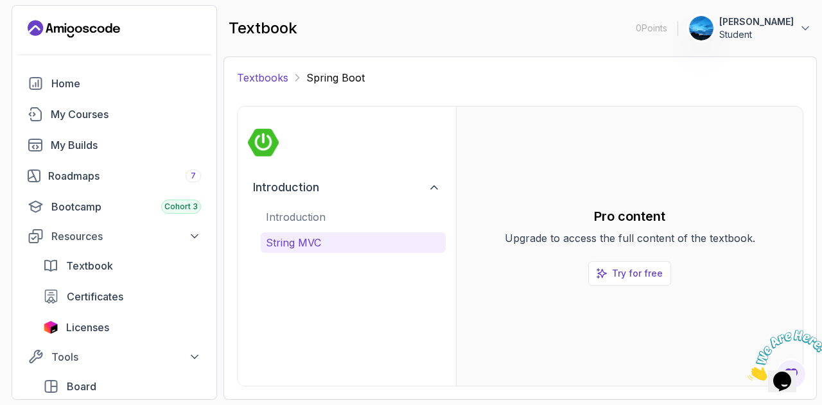
click at [243, 76] on link "Textbooks" at bounding box center [262, 77] width 51 height 15
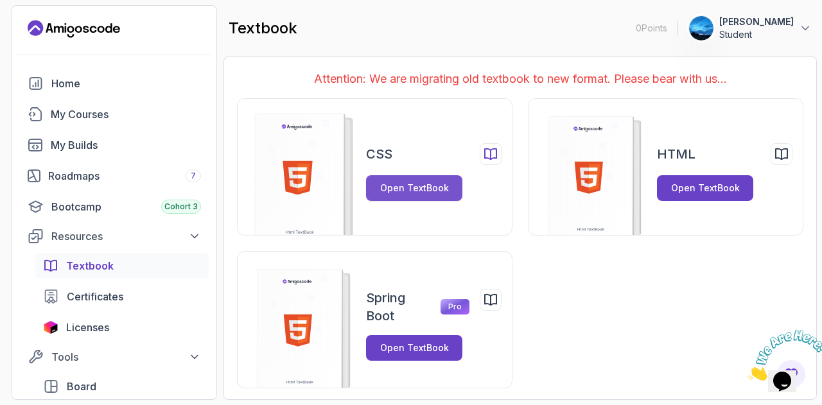
click at [413, 197] on button "Open TextBook" at bounding box center [414, 188] width 96 height 26
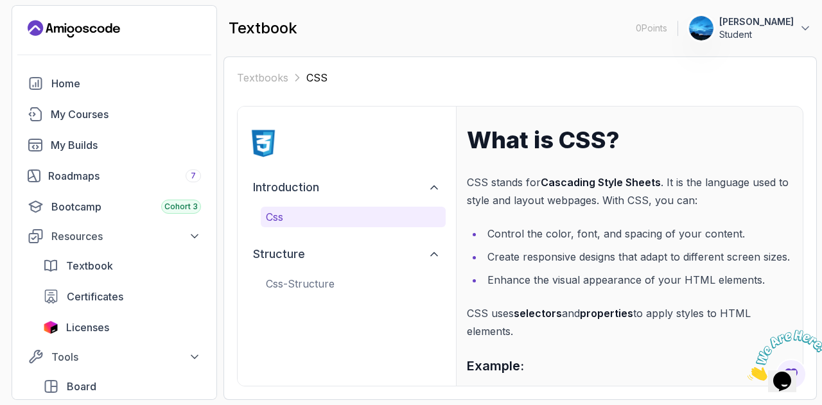
scroll to position [205, 0]
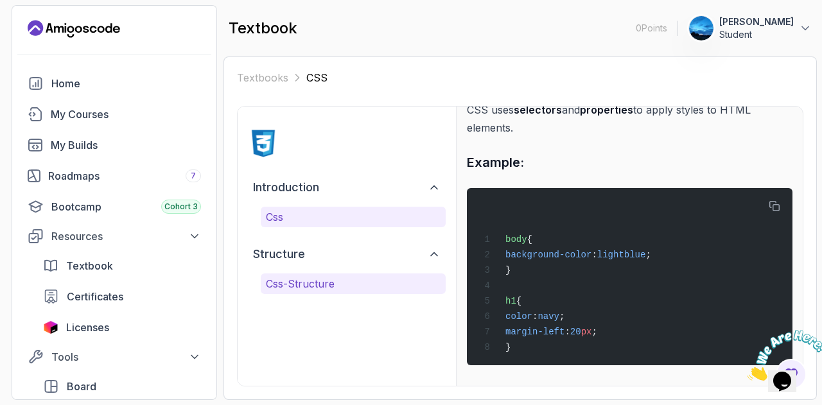
click at [307, 281] on p "css-structure" at bounding box center [353, 283] width 175 height 15
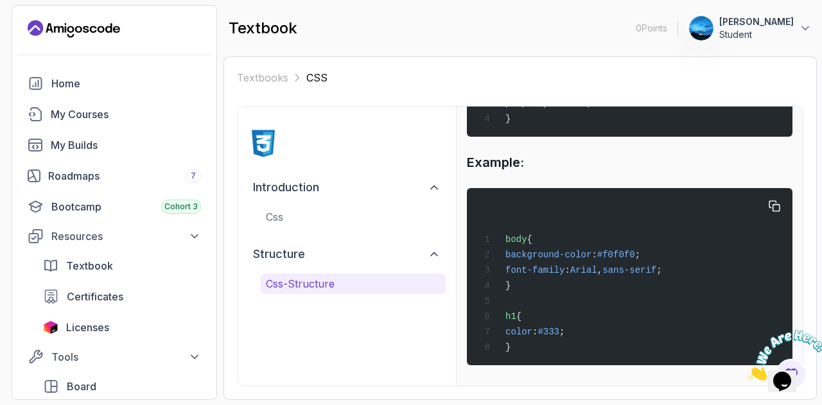
scroll to position [0, 0]
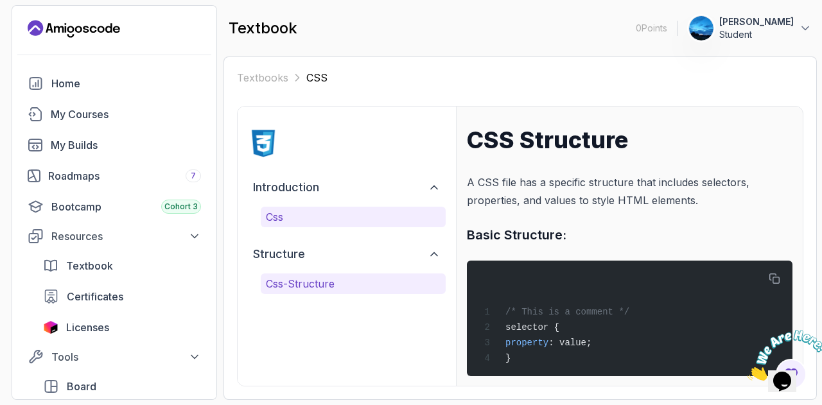
click at [282, 214] on p "css" at bounding box center [353, 216] width 175 height 15
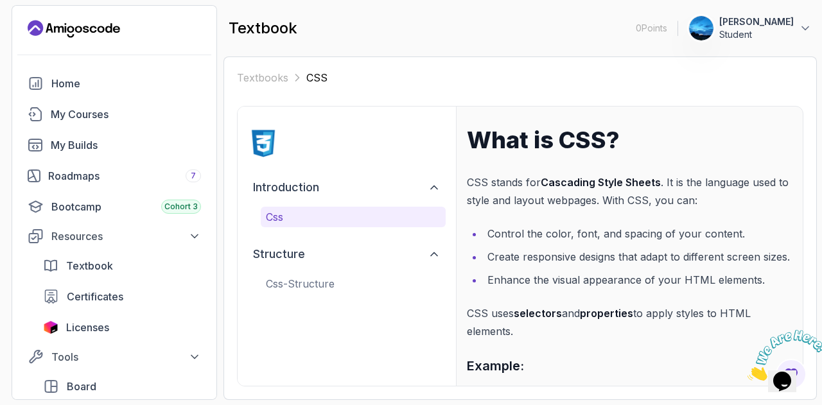
scroll to position [205, 0]
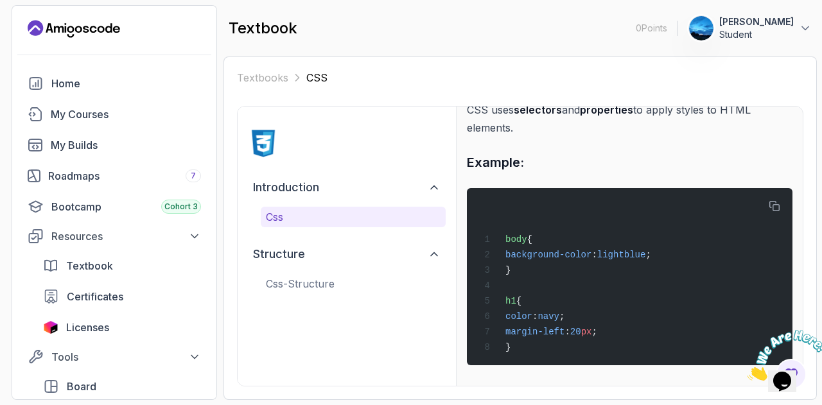
click at [361, 393] on div "Textbooks CSS css introduction css structure css-structure What is CSS? CSS sta…" at bounding box center [519, 227] width 593 height 343
click at [78, 256] on link "Textbook" at bounding box center [121, 266] width 173 height 26
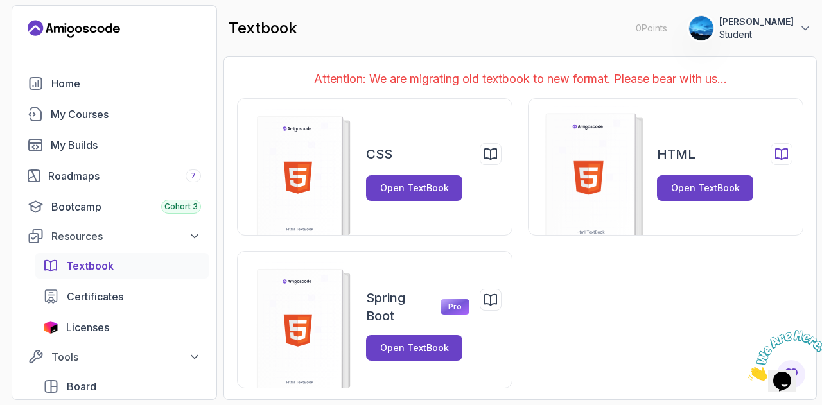
click at [628, 162] on rect at bounding box center [590, 180] width 89 height 133
click at [669, 196] on button "Open TextBook" at bounding box center [705, 188] width 96 height 26
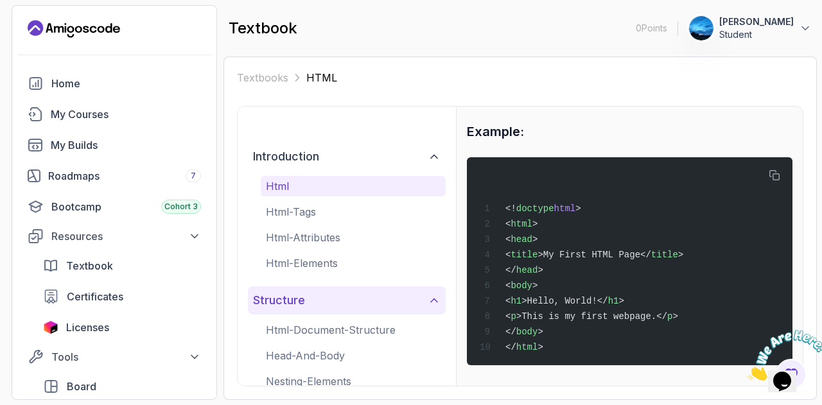
scroll to position [194, 0]
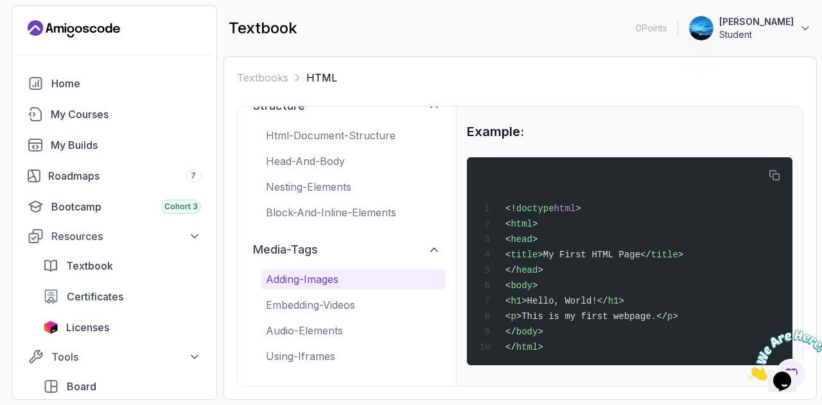
click at [305, 279] on p "adding-images" at bounding box center [353, 278] width 175 height 15
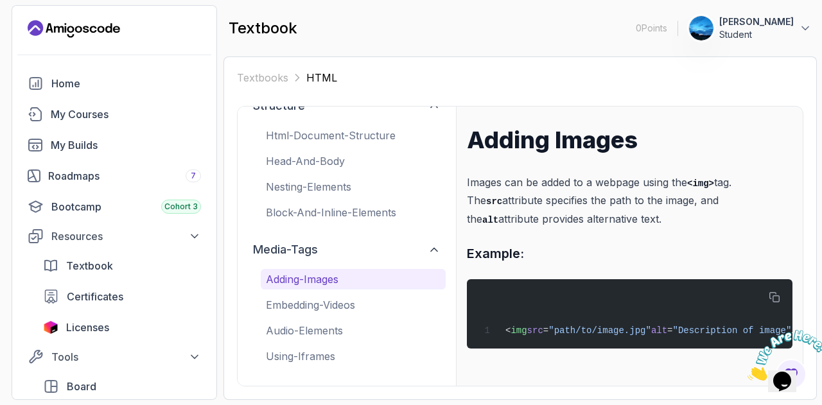
scroll to position [0, 0]
click at [336, 334] on p "audio-elements" at bounding box center [353, 330] width 175 height 15
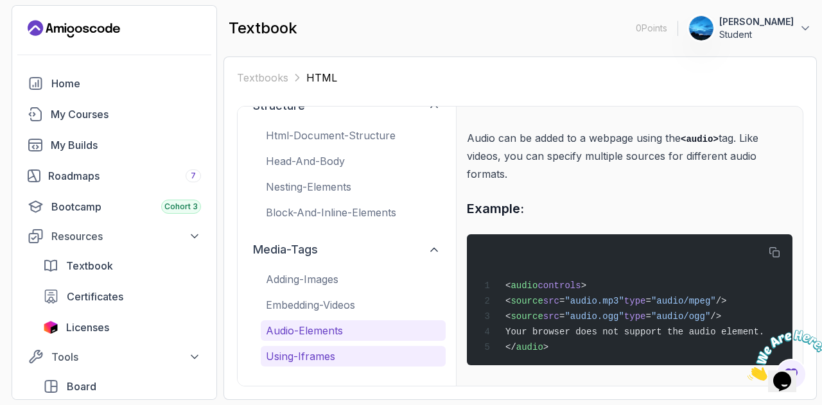
click at [314, 355] on p "using-iframes" at bounding box center [353, 355] width 175 height 15
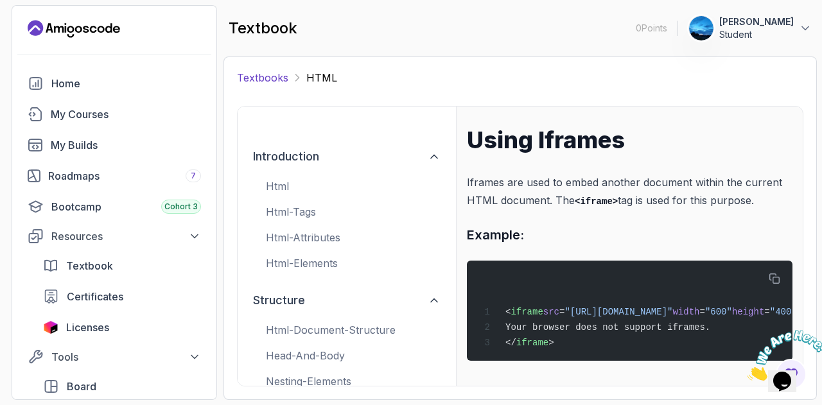
click at [277, 82] on link "Textbooks" at bounding box center [262, 77] width 51 height 15
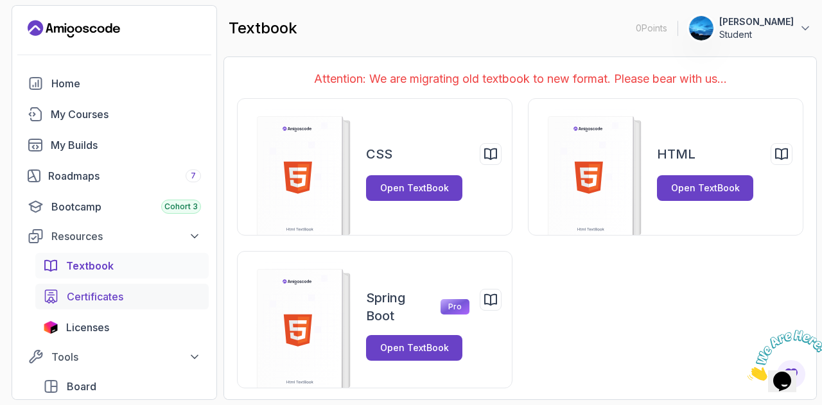
click at [79, 288] on link "Certificates" at bounding box center [121, 297] width 173 height 26
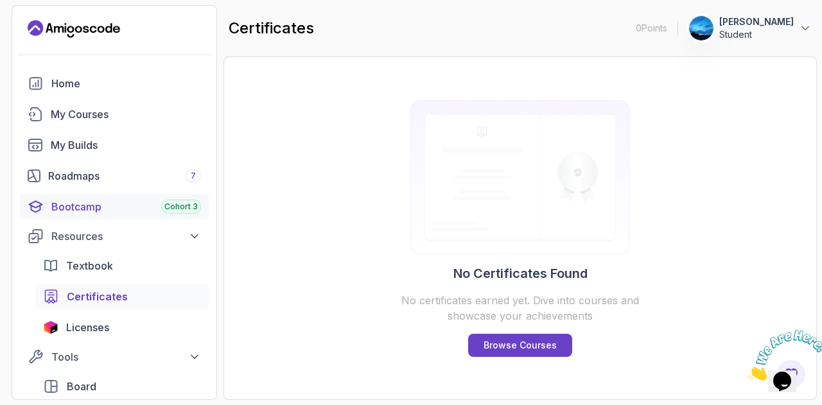
click at [137, 209] on div "Bootcamp Cohort 3" at bounding box center [126, 206] width 150 height 15
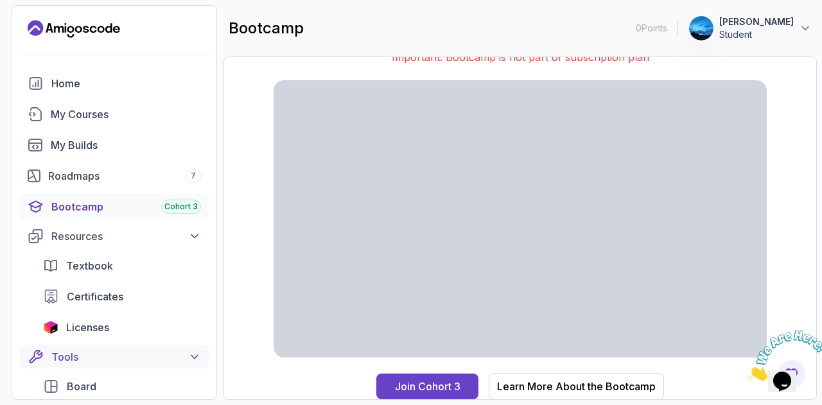
scroll to position [206, 0]
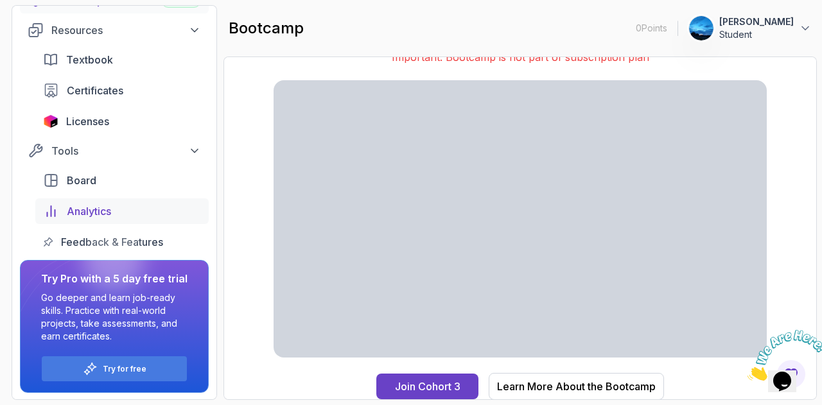
click at [129, 215] on div "Analytics" at bounding box center [134, 210] width 134 height 15
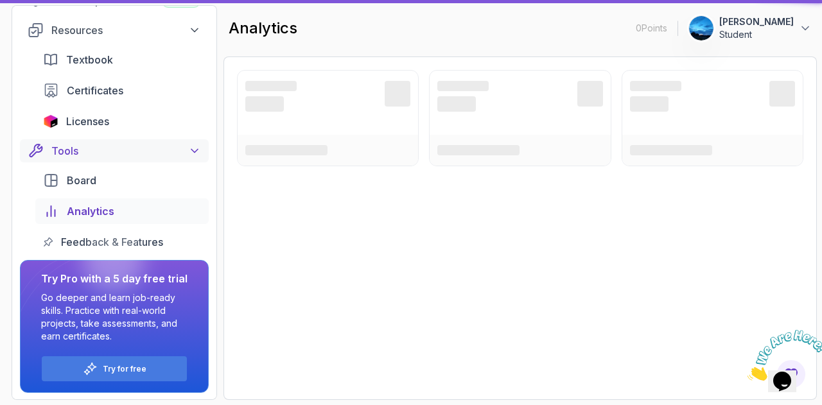
scroll to position [43, 0]
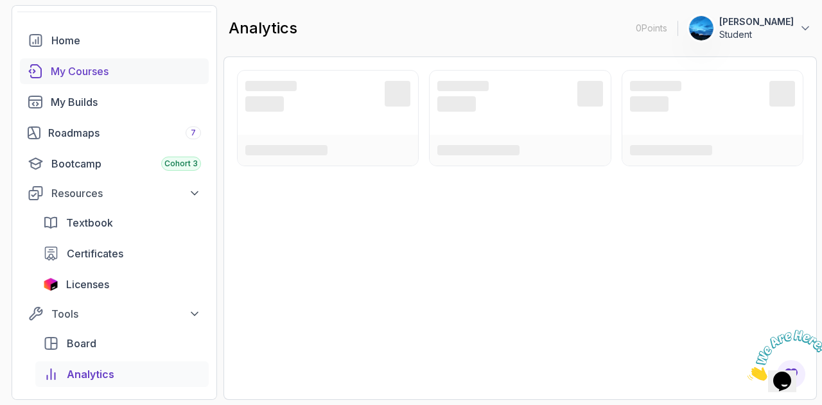
click at [99, 81] on link "My Courses" at bounding box center [114, 71] width 189 height 26
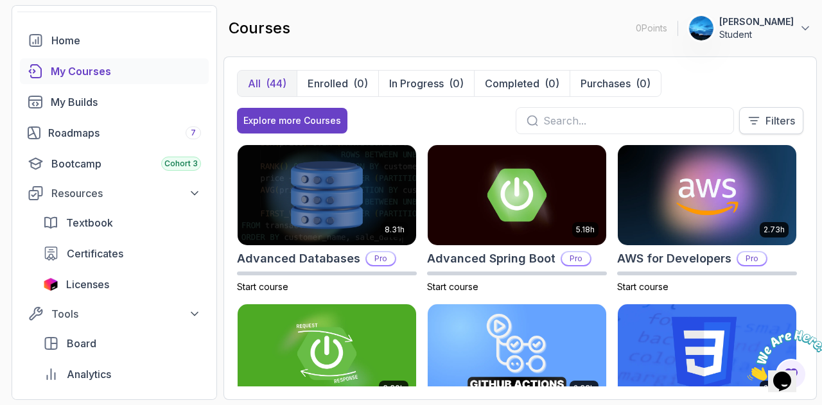
click at [752, 108] on button "Filters" at bounding box center [771, 120] width 64 height 27
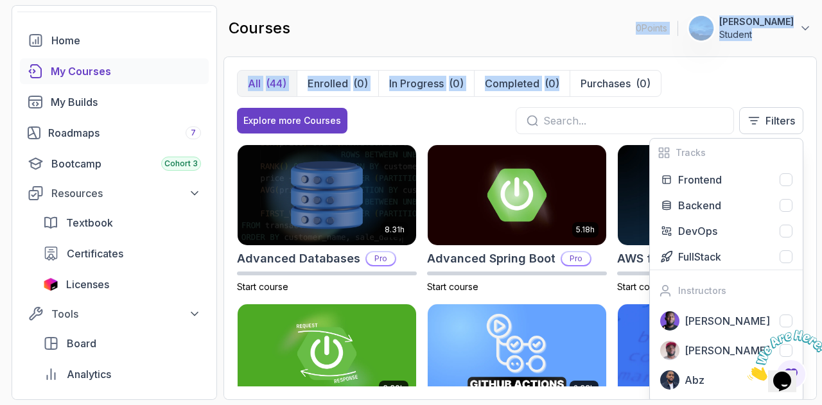
drag, startPoint x: 487, startPoint y: 105, endPoint x: 586, endPoint y: -14, distance: 154.5
click at [586, 0] on html "0 Points 1 [PERSON_NAME] Student Home My Courses My Builds Roadmaps 7 Bootcamp …" at bounding box center [411, 202] width 822 height 405
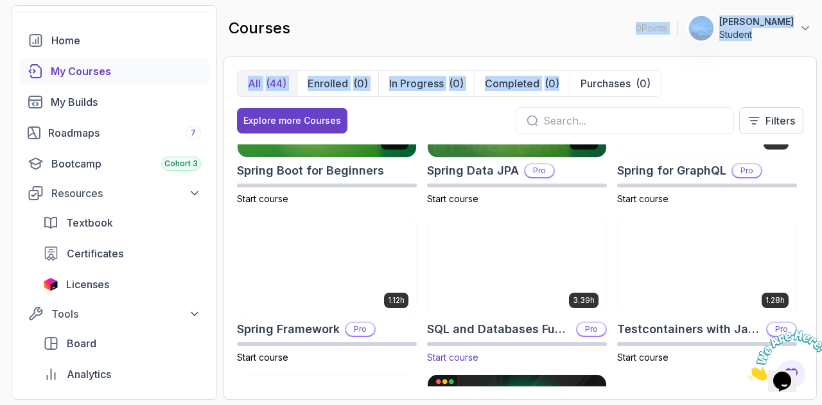
scroll to position [2144, 0]
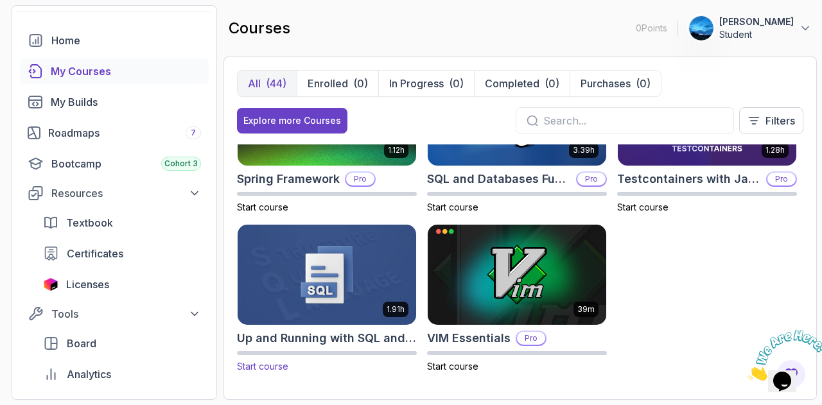
click at [263, 364] on span "Start course" at bounding box center [262, 366] width 51 height 11
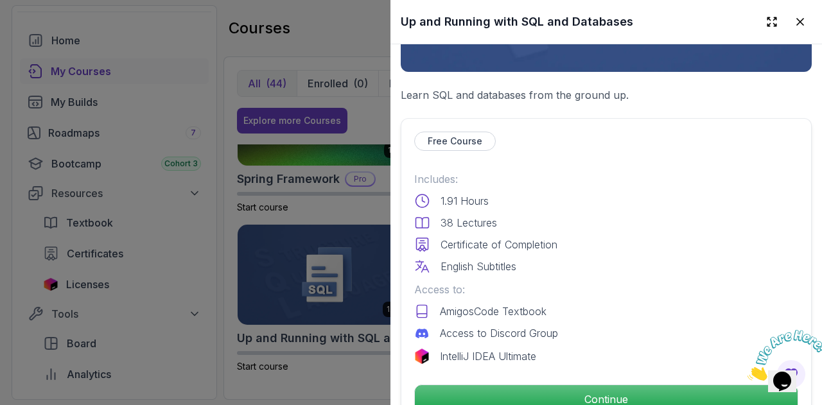
scroll to position [314, 0]
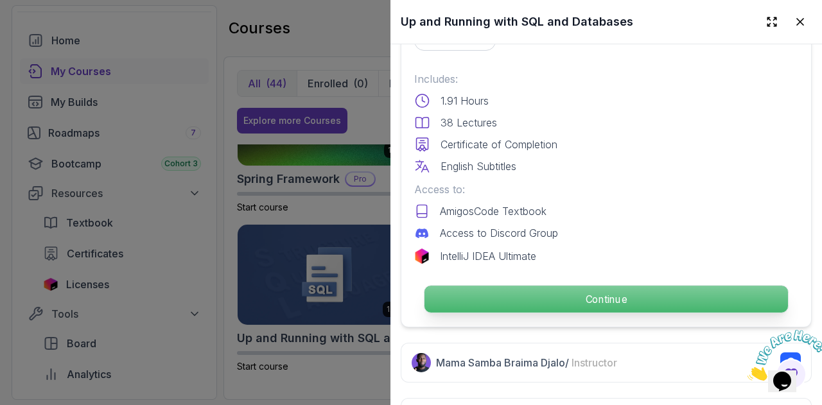
click at [531, 286] on p "Continue" at bounding box center [605, 299] width 363 height 27
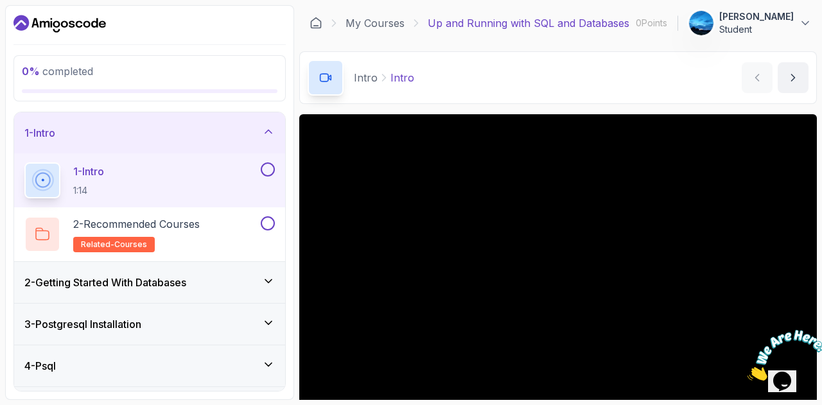
click at [255, 270] on div "2 - Getting Started With Databases" at bounding box center [149, 282] width 271 height 41
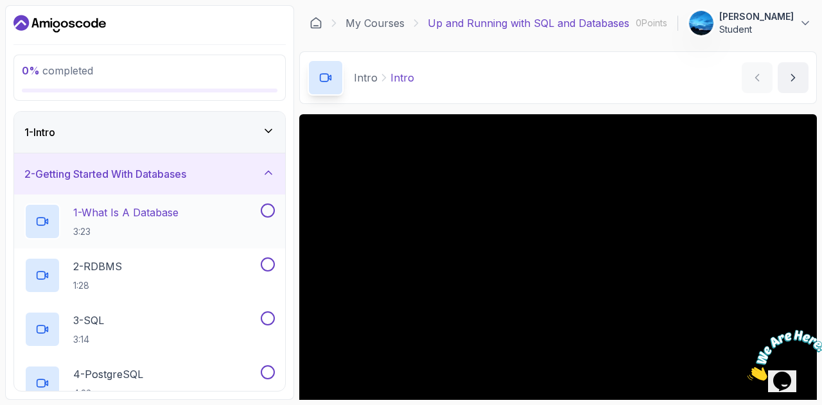
click at [194, 218] on div "1 - What Is A Database 3:23" at bounding box center [141, 221] width 234 height 36
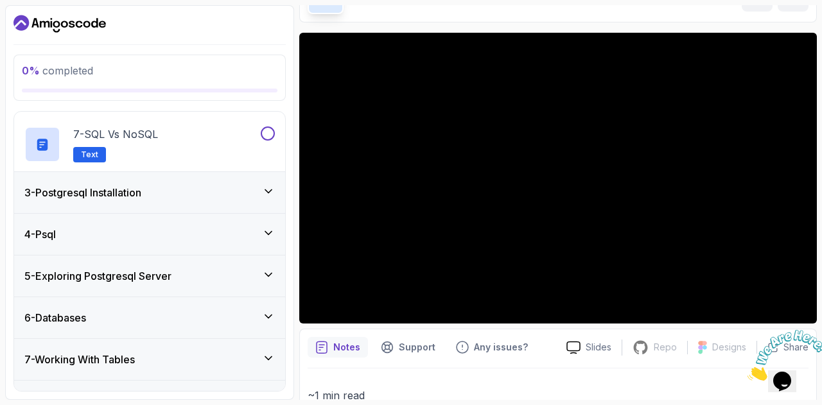
scroll to position [429, 0]
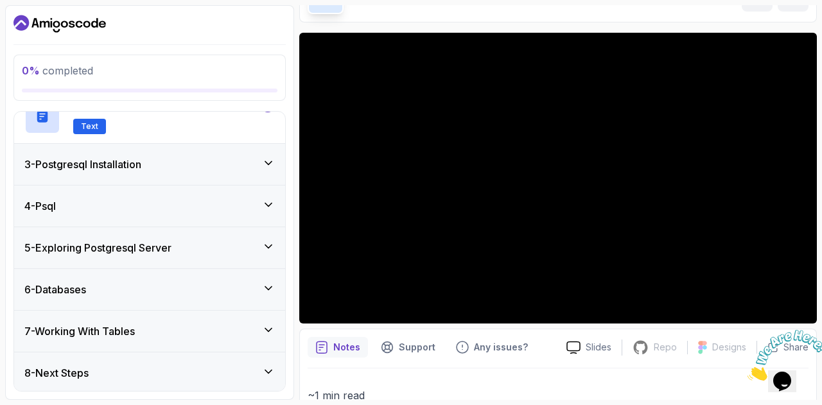
click at [245, 159] on div "3 - Postgresql Installation" at bounding box center [149, 164] width 250 height 15
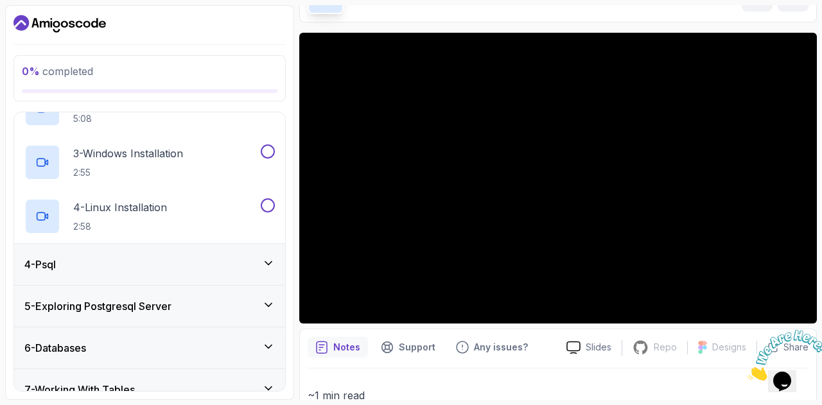
scroll to position [267, 0]
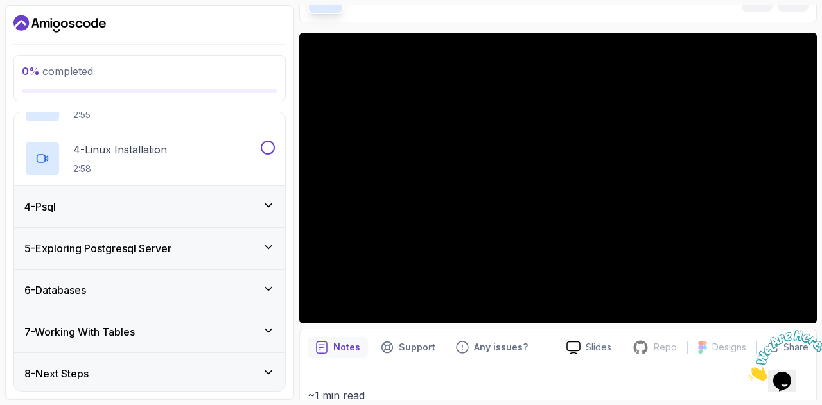
click at [227, 199] on div "4 - Psql" at bounding box center [149, 206] width 250 height 15
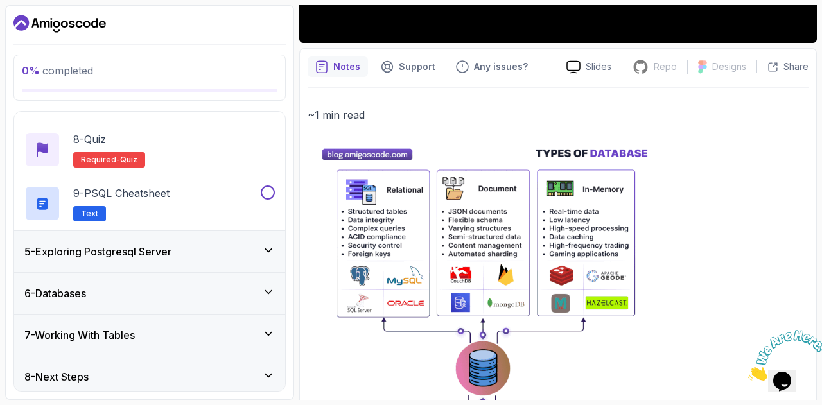
scroll to position [194, 0]
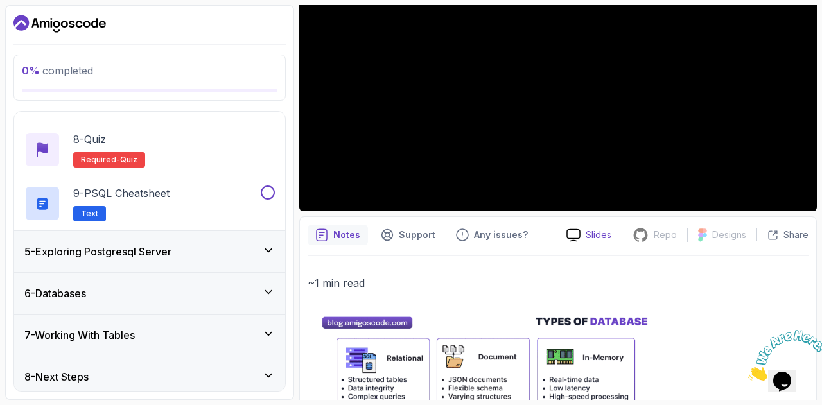
click at [591, 237] on p "Slides" at bounding box center [598, 234] width 26 height 13
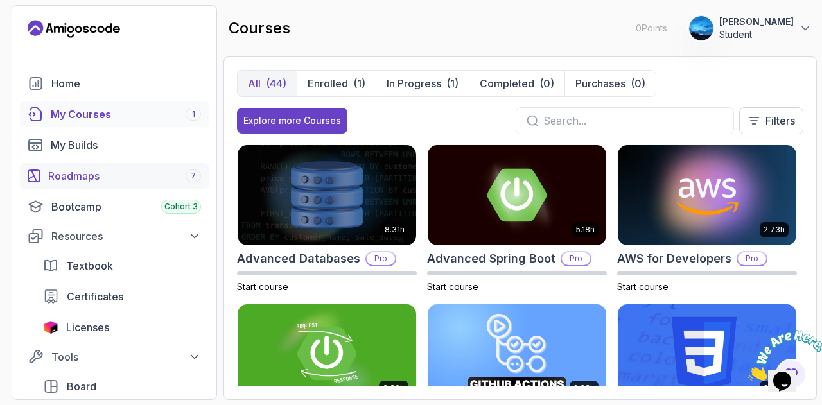
click at [136, 176] on div "Roadmaps 7" at bounding box center [124, 175] width 153 height 15
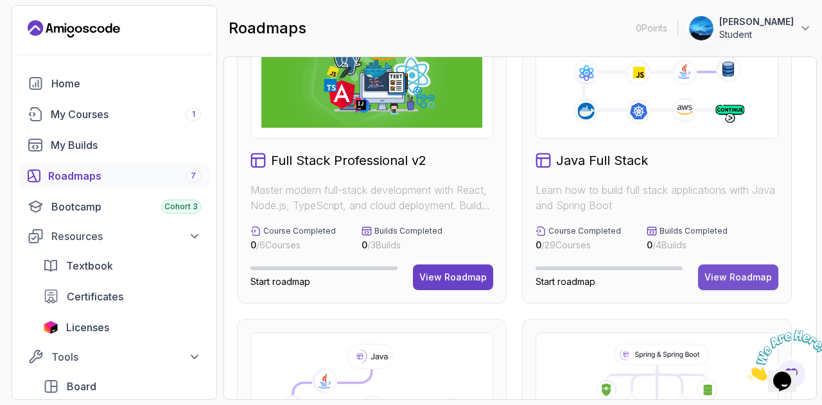
scroll to position [74, 0]
click at [737, 278] on div "View Roadmap" at bounding box center [737, 276] width 67 height 13
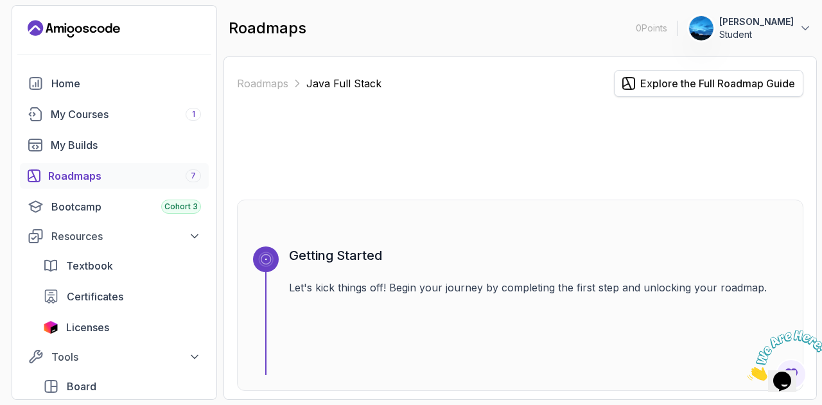
click at [682, 76] on div "Explore the Full Roadmap Guide" at bounding box center [717, 83] width 155 height 15
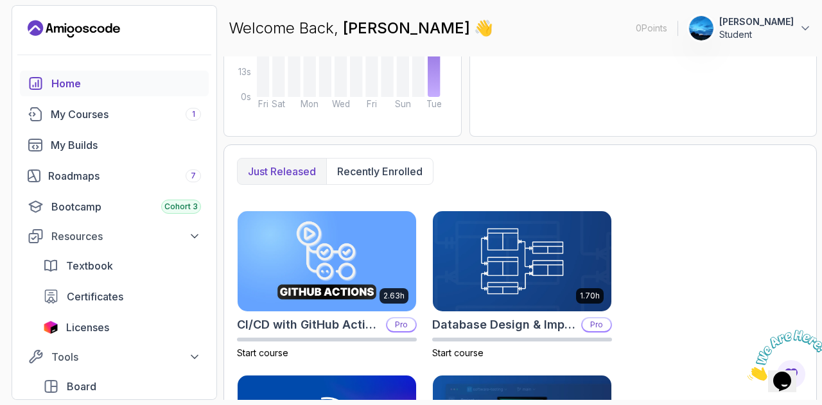
scroll to position [327, 0]
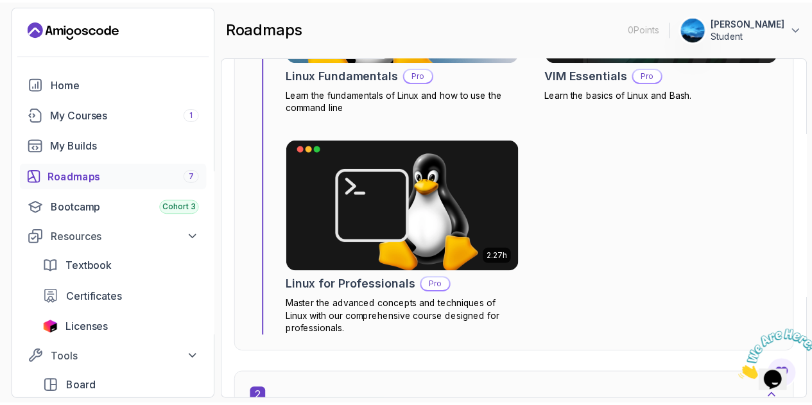
scroll to position [624, 0]
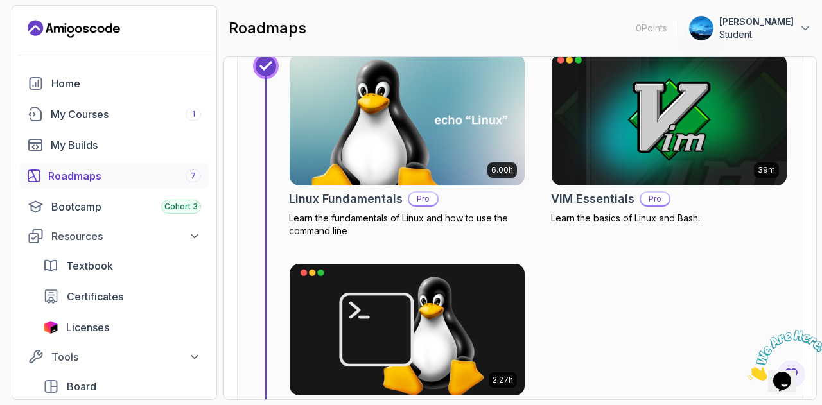
click at [600, 185] on div "39m VIM Essentials Pro Learn the basics of Linux and Bash." at bounding box center [669, 138] width 236 height 171
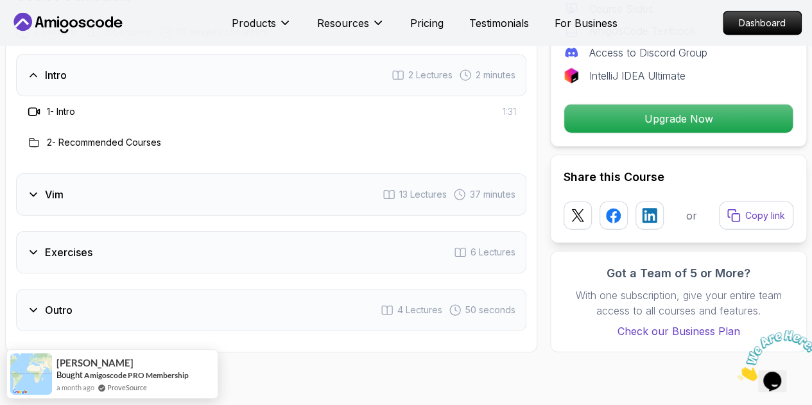
scroll to position [1617, 0]
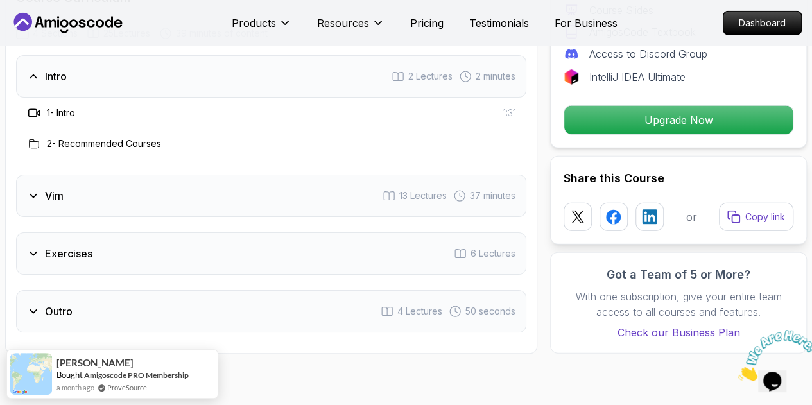
click at [119, 175] on div "Vim 13 Lectures 37 minutes" at bounding box center [271, 196] width 510 height 42
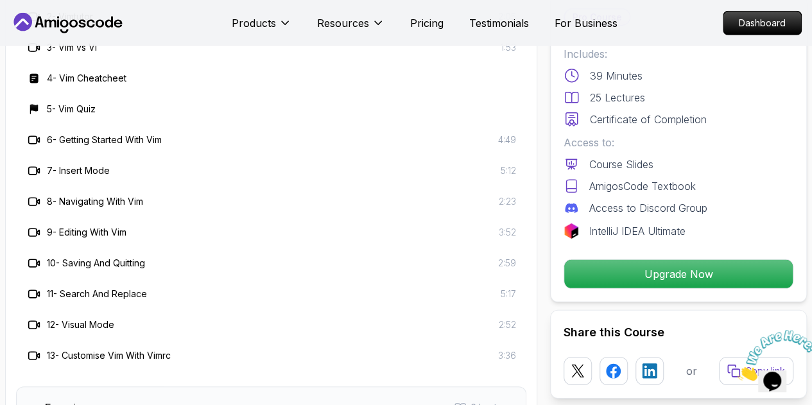
scroll to position [1723, 0]
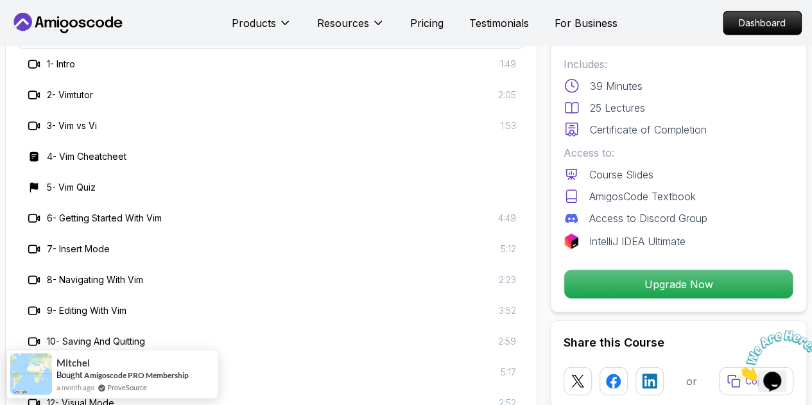
click at [33, 152] on rect at bounding box center [34, 157] width 8 height 10
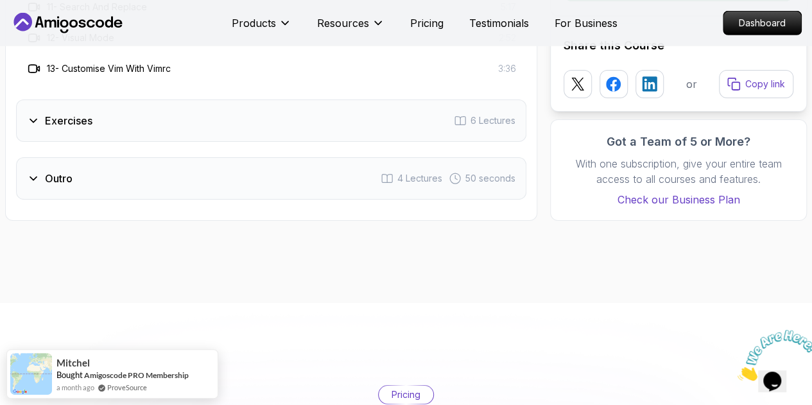
scroll to position [2090, 0]
click at [81, 160] on div "Outro 4 Lectures 50 seconds" at bounding box center [271, 177] width 510 height 42
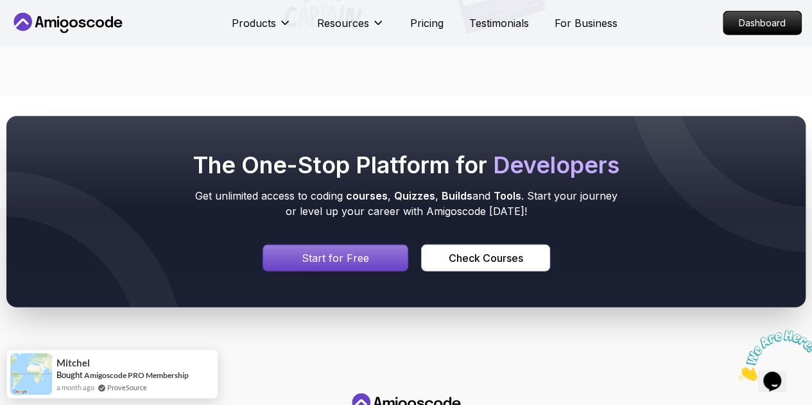
scroll to position [4025, 0]
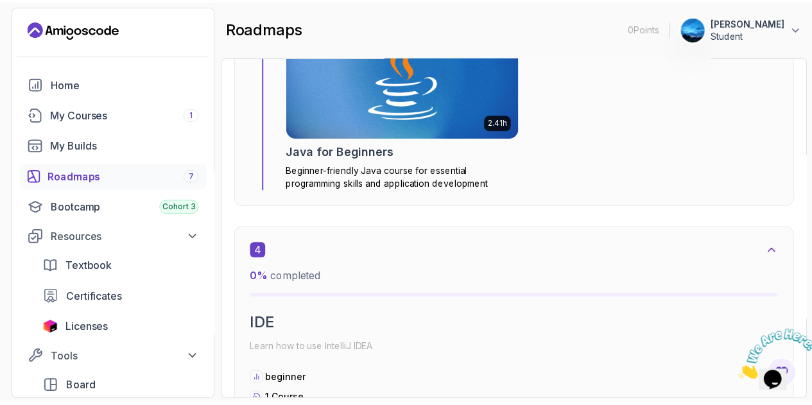
scroll to position [1886, 0]
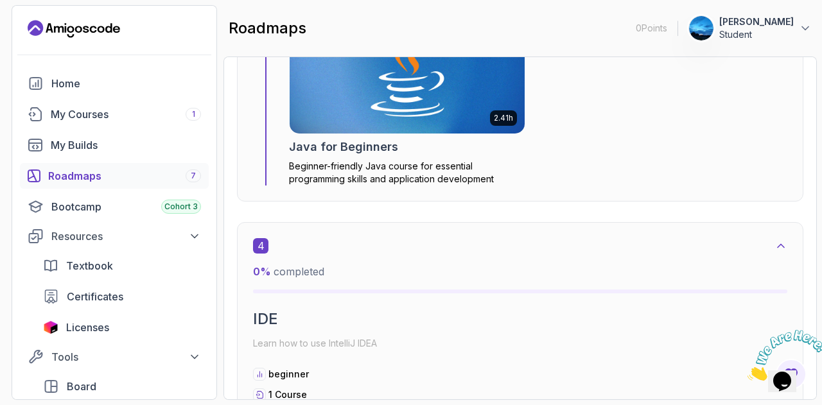
click at [335, 132] on img at bounding box center [407, 68] width 246 height 138
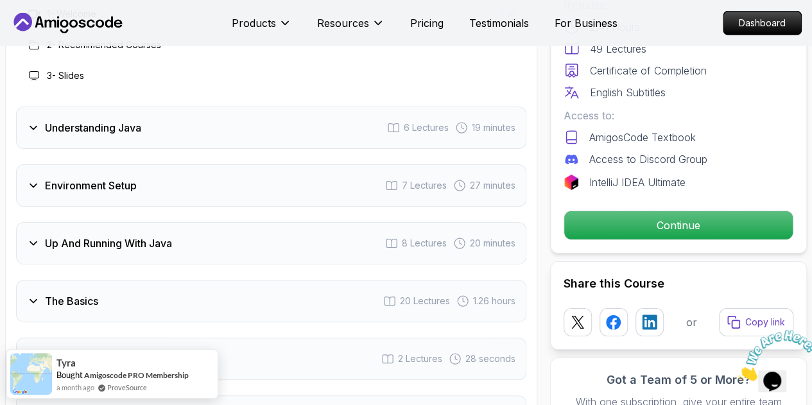
click at [77, 293] on h3 "The Basics" at bounding box center [71, 300] width 53 height 15
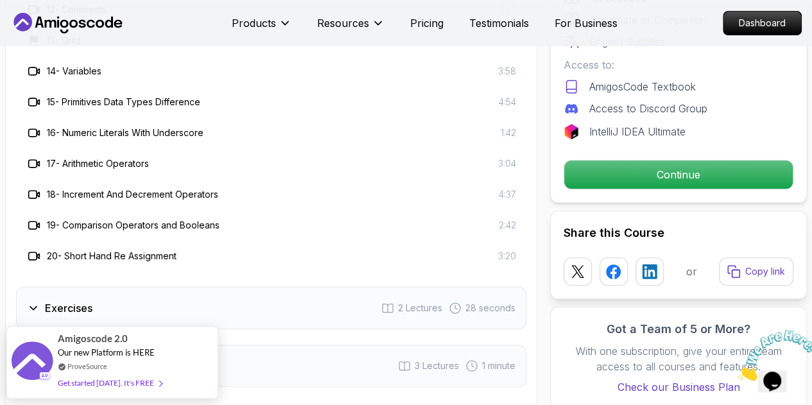
click at [49, 300] on h3 "Exercises" at bounding box center [68, 307] width 47 height 15
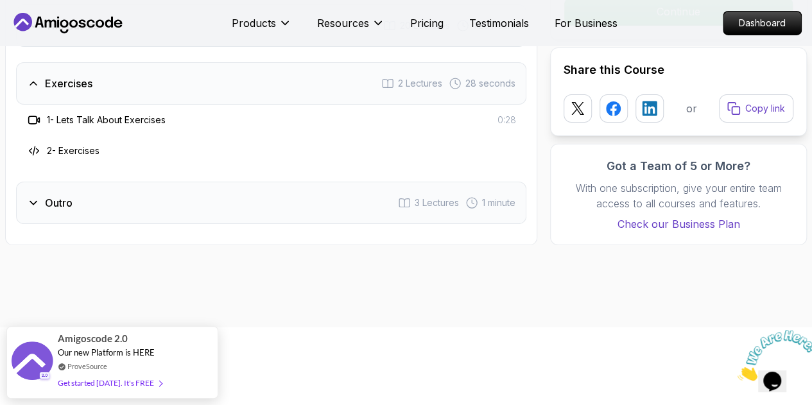
scroll to position [2258, 0]
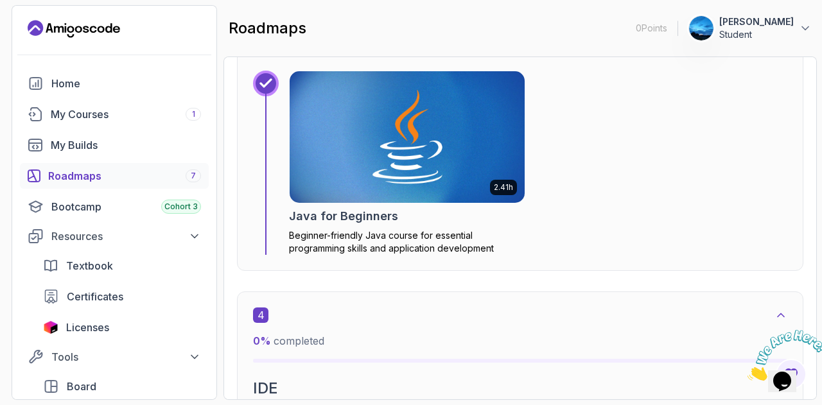
scroll to position [1818, 0]
